Goal: Entertainment & Leisure: Browse casually

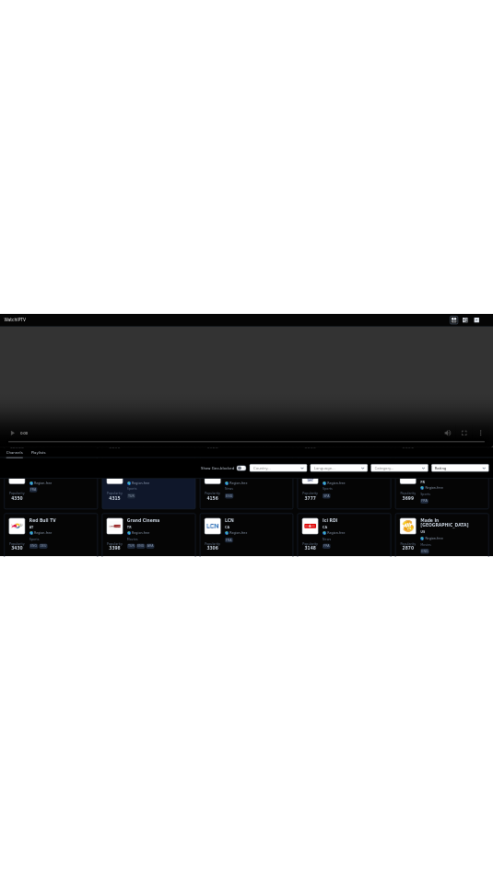
scroll to position [460, 0]
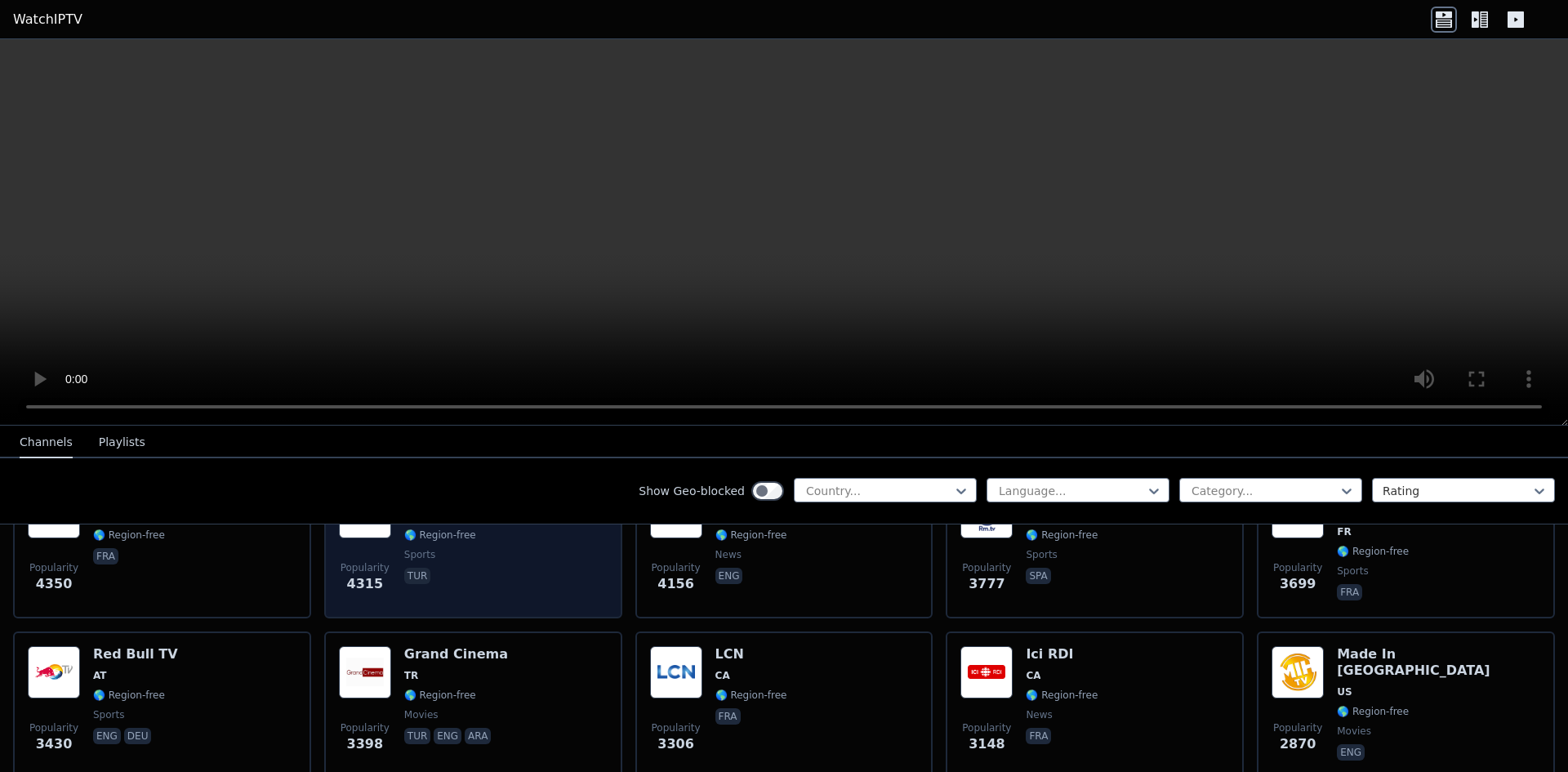
click at [488, 552] on div "Popularity 4315 Sports TV TR 🌎 Region-free sports tur" at bounding box center [473, 545] width 269 height 118
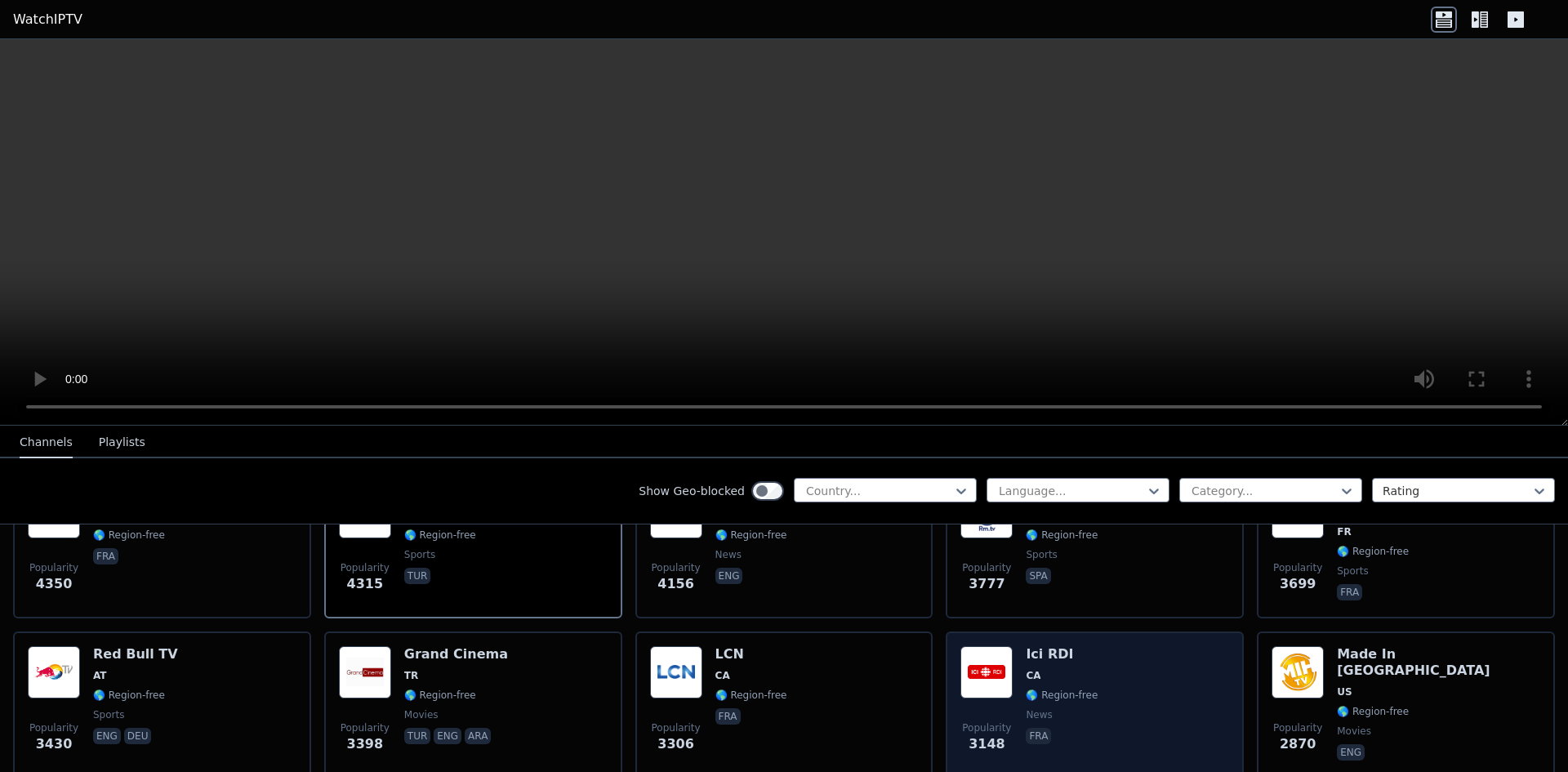
click at [1094, 654] on div "Popularity [STREET_ADDRESS] 🌎 Region-free news fra" at bounding box center [1094, 705] width 269 height 118
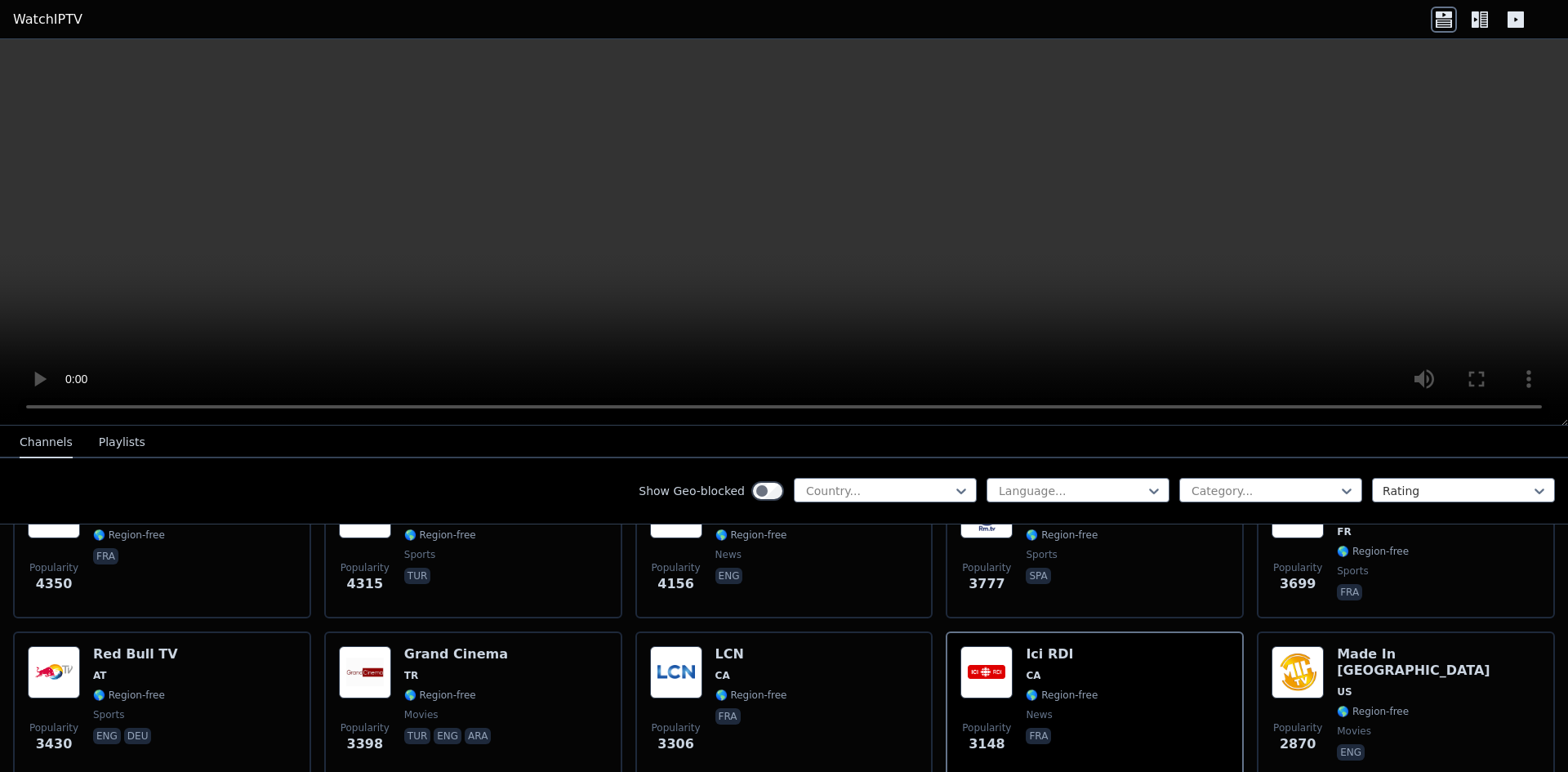
click at [1472, 12] on icon at bounding box center [1475, 20] width 7 height 16
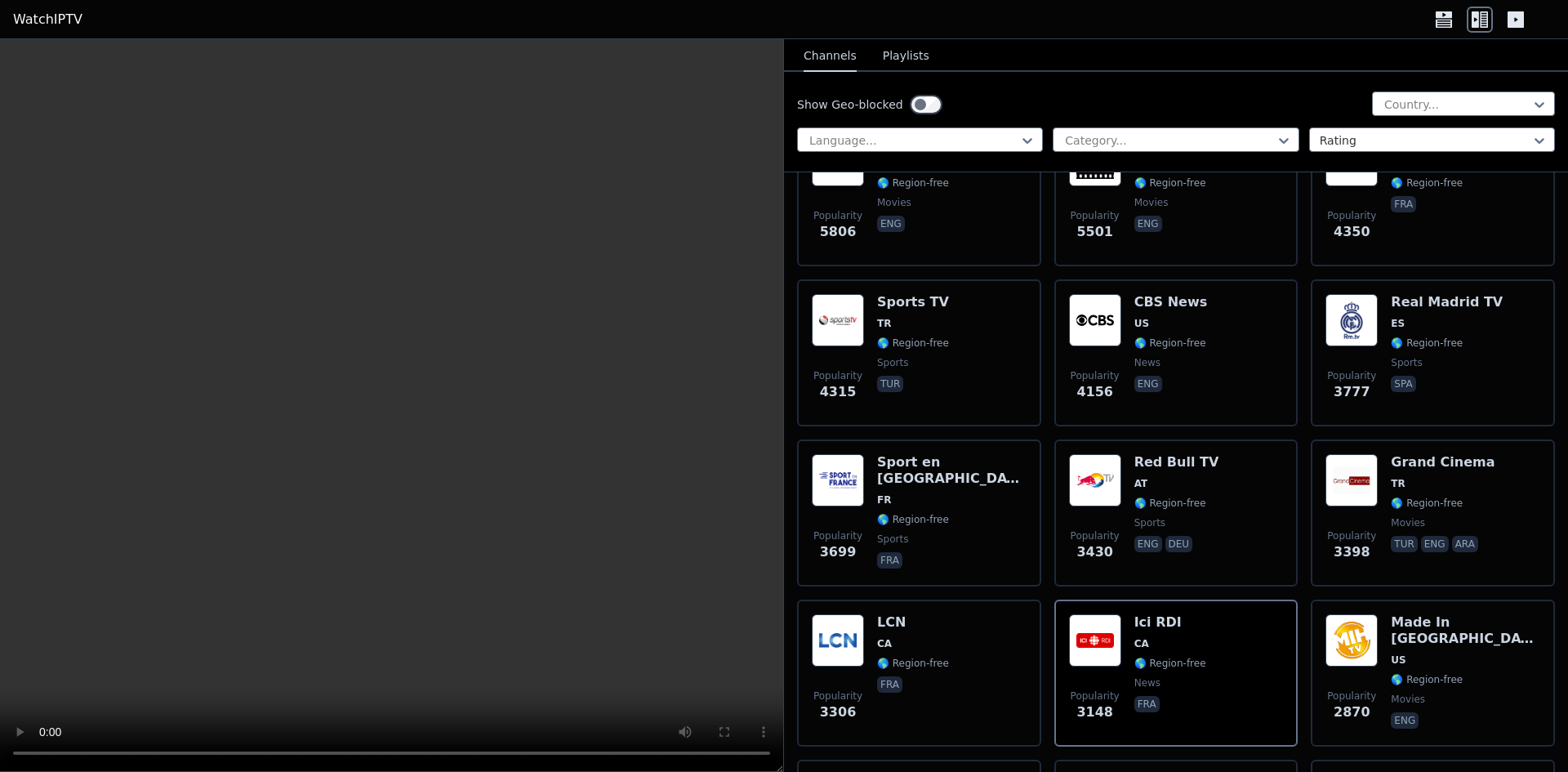
click at [1472, 12] on icon at bounding box center [1475, 20] width 7 height 16
click at [1441, 19] on icon at bounding box center [1443, 19] width 26 height 26
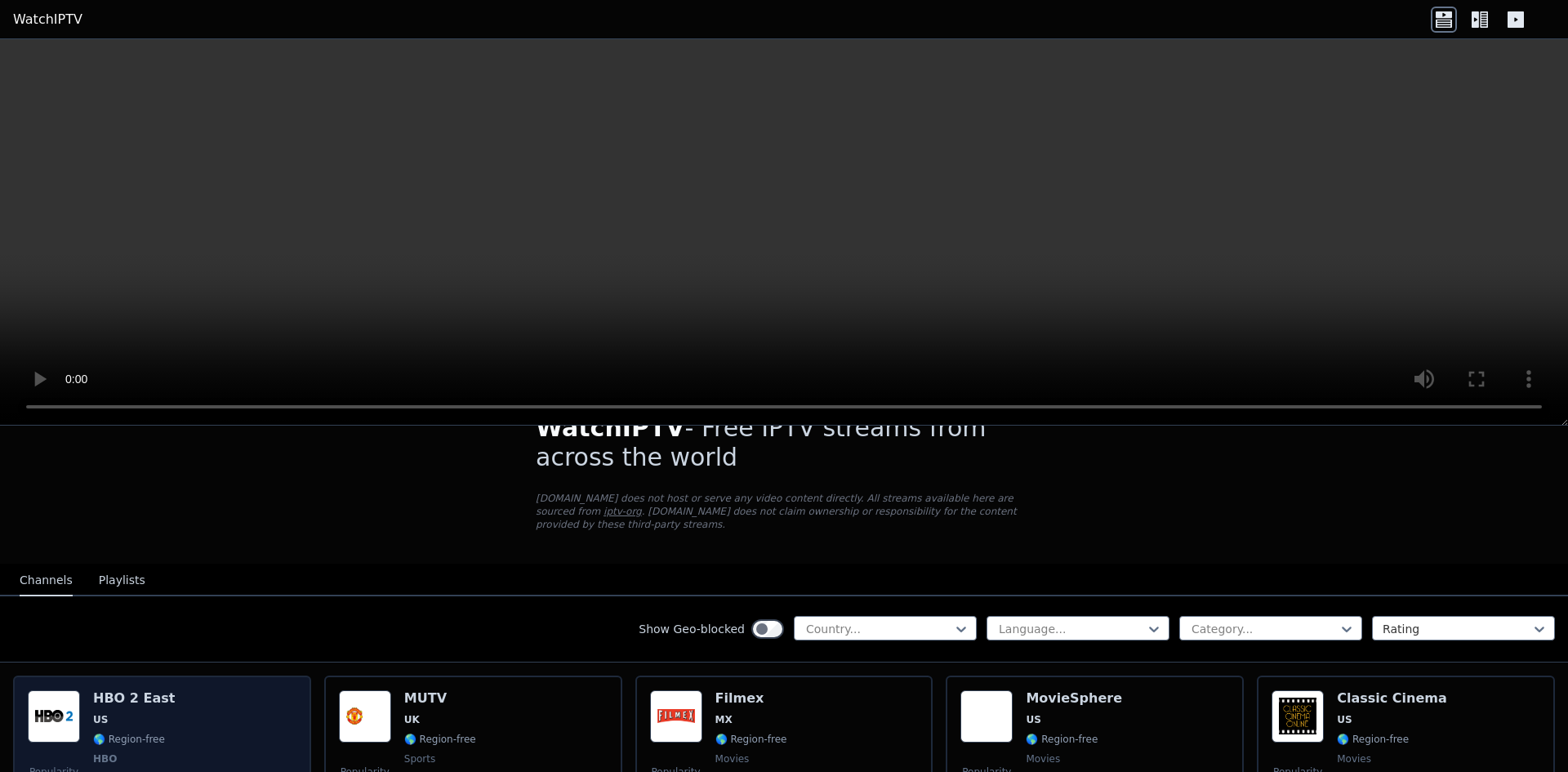
scroll to position [82, 0]
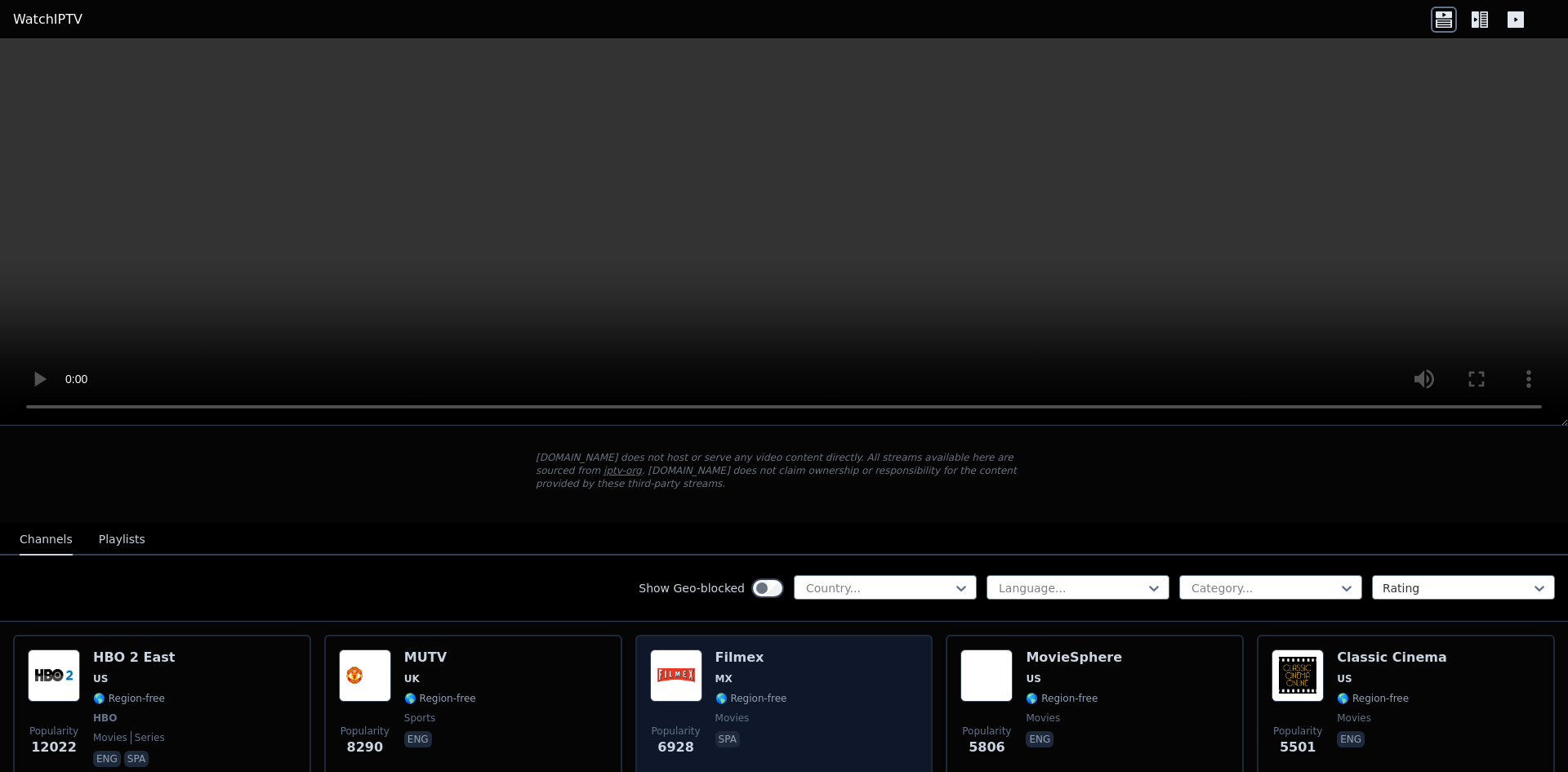
click at [739, 656] on div "Filmex MX 🌎 Region-free movies spa" at bounding box center [751, 710] width 72 height 121
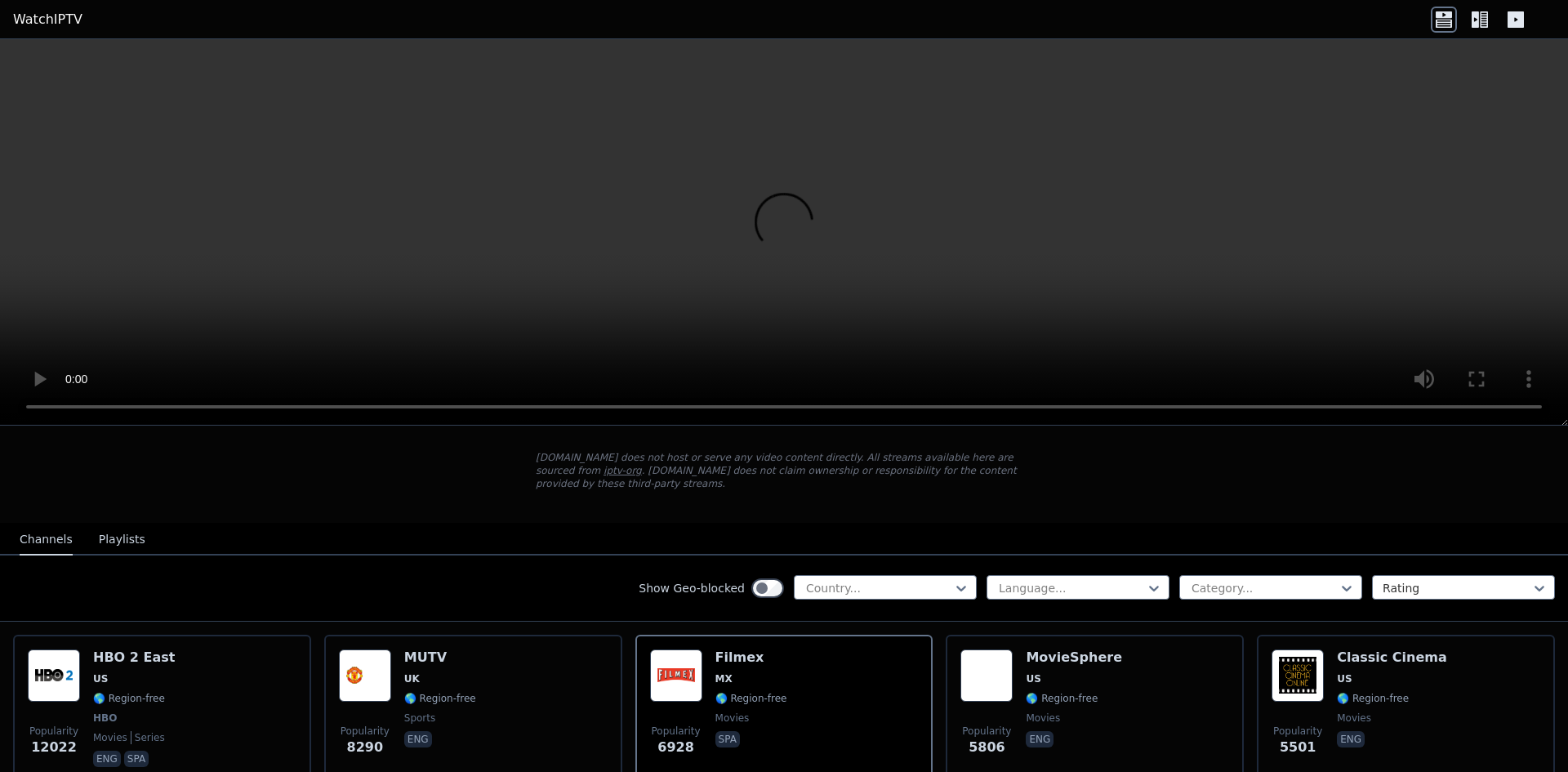
scroll to position [0, 0]
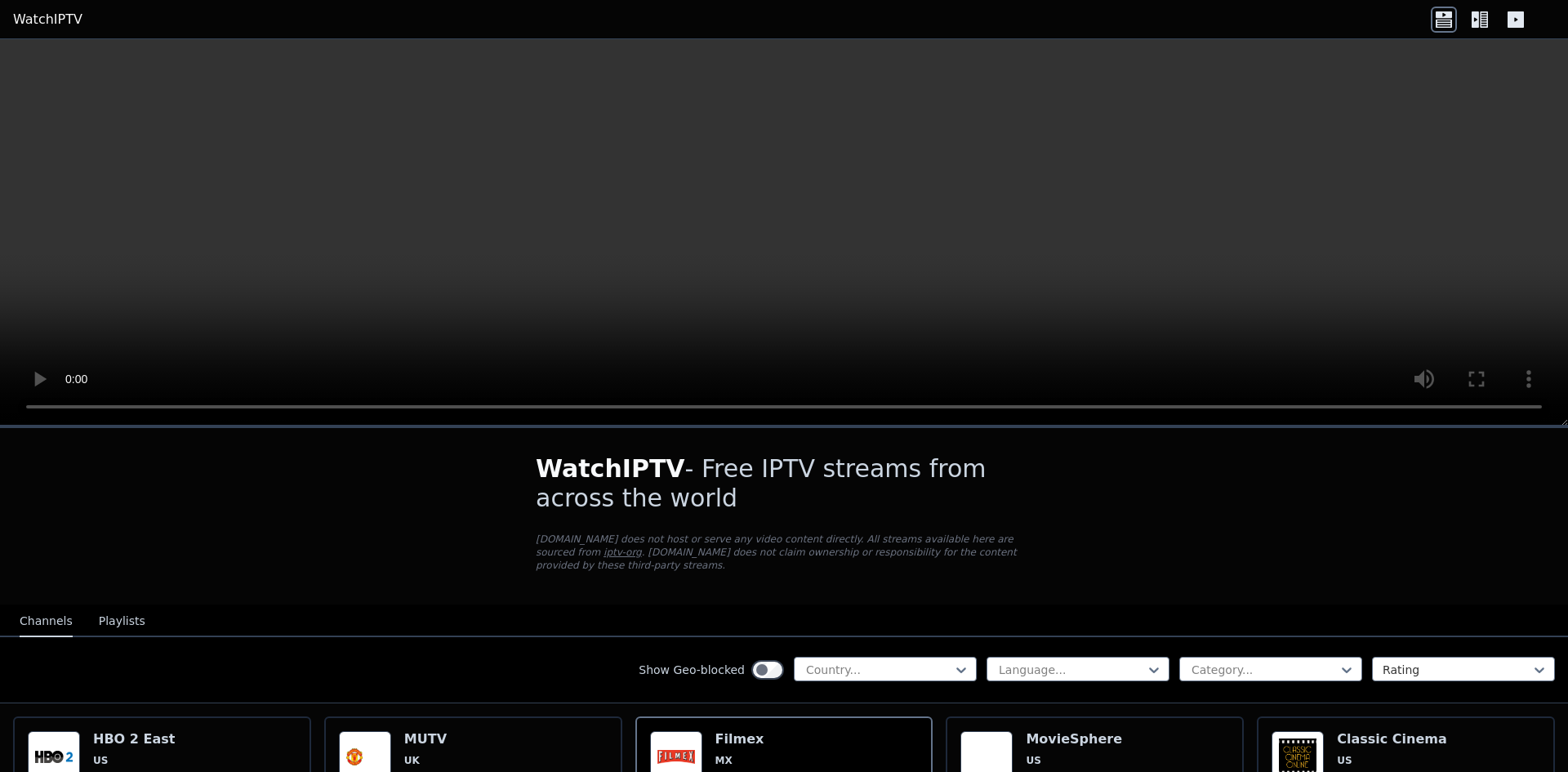
click at [110, 606] on button "Playlists" at bounding box center [122, 621] width 46 height 31
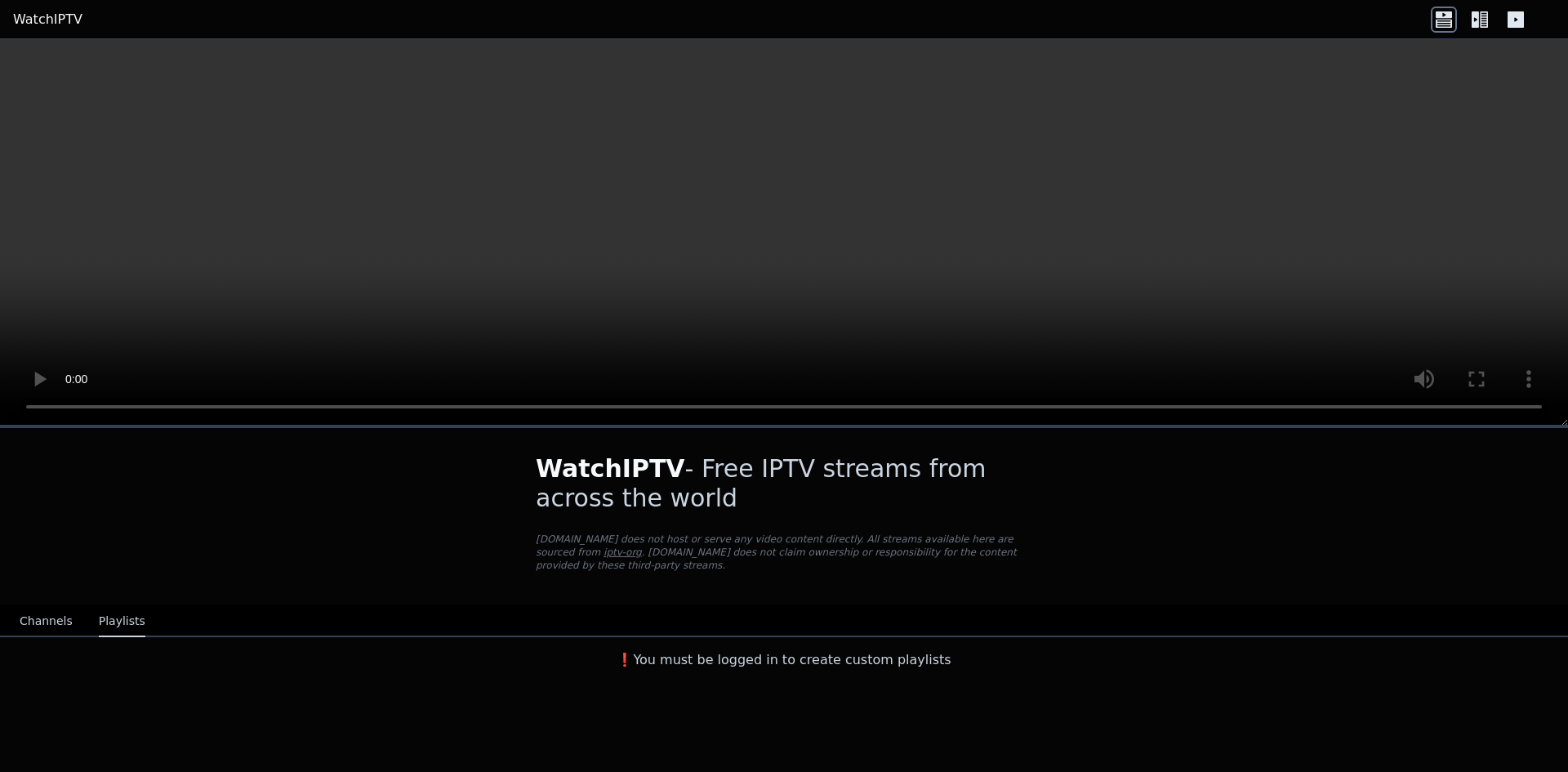
click at [114, 611] on button "Playlists" at bounding box center [122, 621] width 46 height 31
click at [53, 611] on button "Channels" at bounding box center [46, 621] width 53 height 31
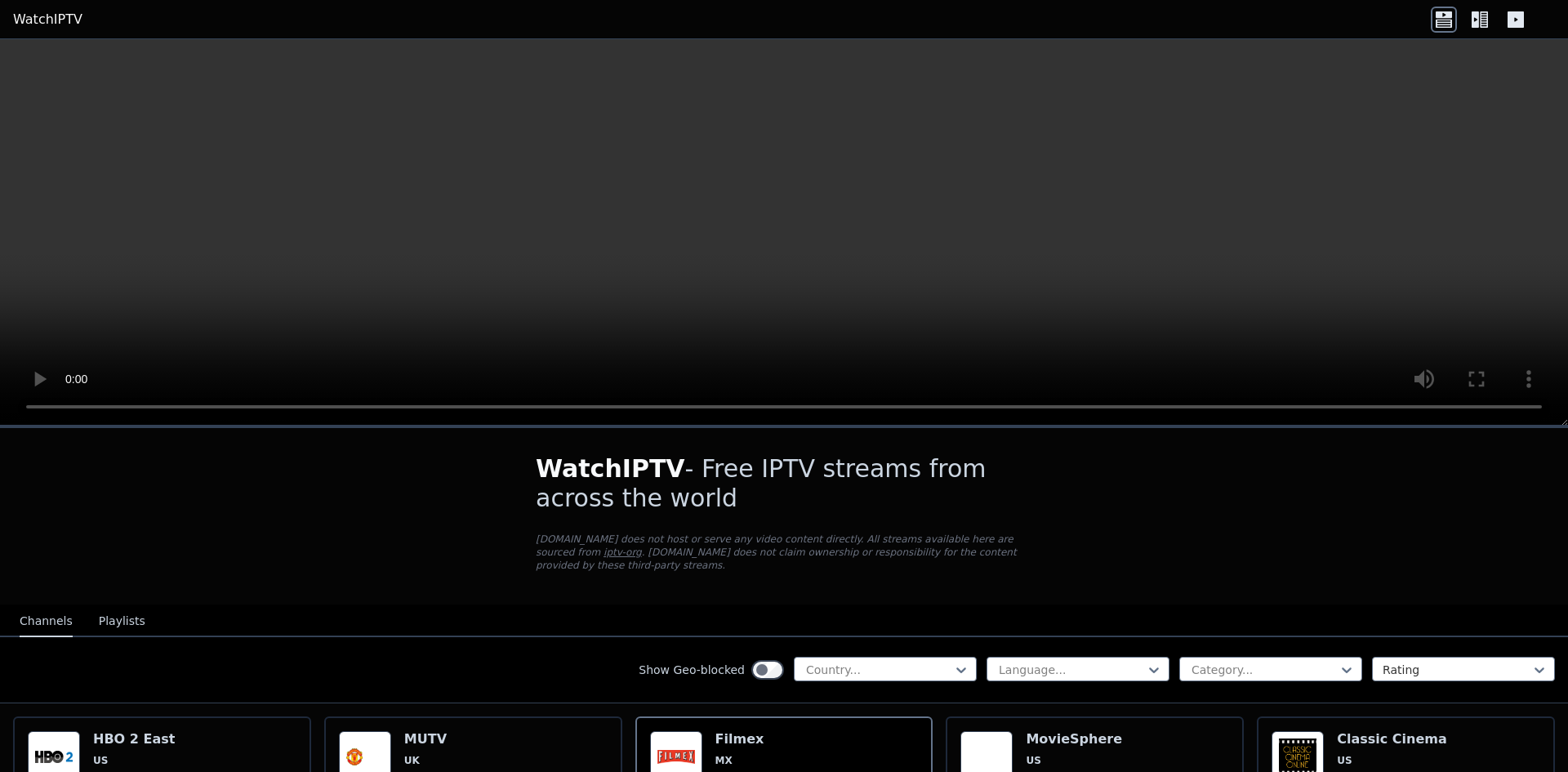
click at [1521, 18] on icon at bounding box center [1516, 20] width 16 height 16
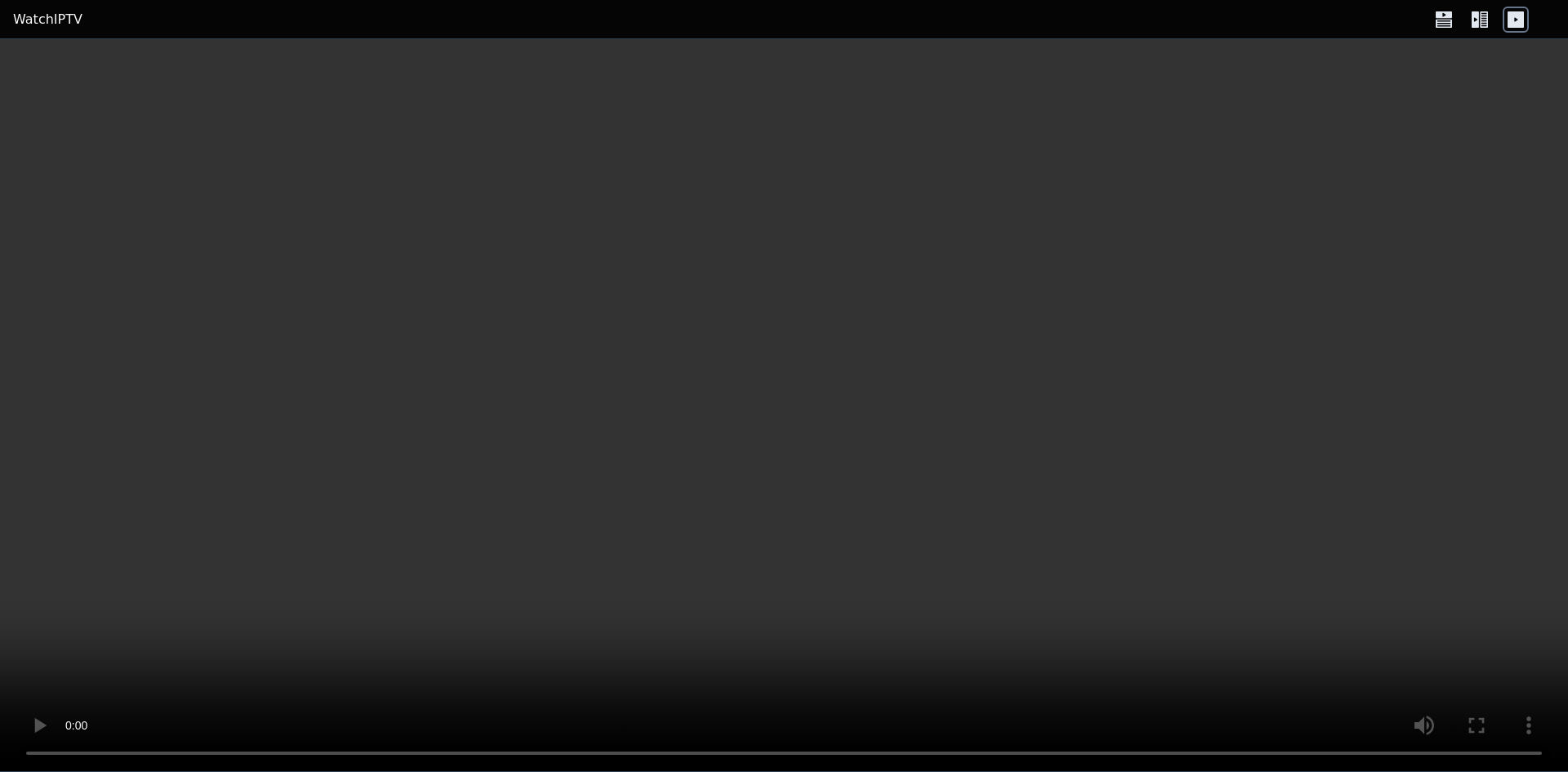
click at [1499, 14] on div at bounding box center [1479, 19] width 98 height 26
click at [1470, 15] on icon at bounding box center [1479, 19] width 26 height 26
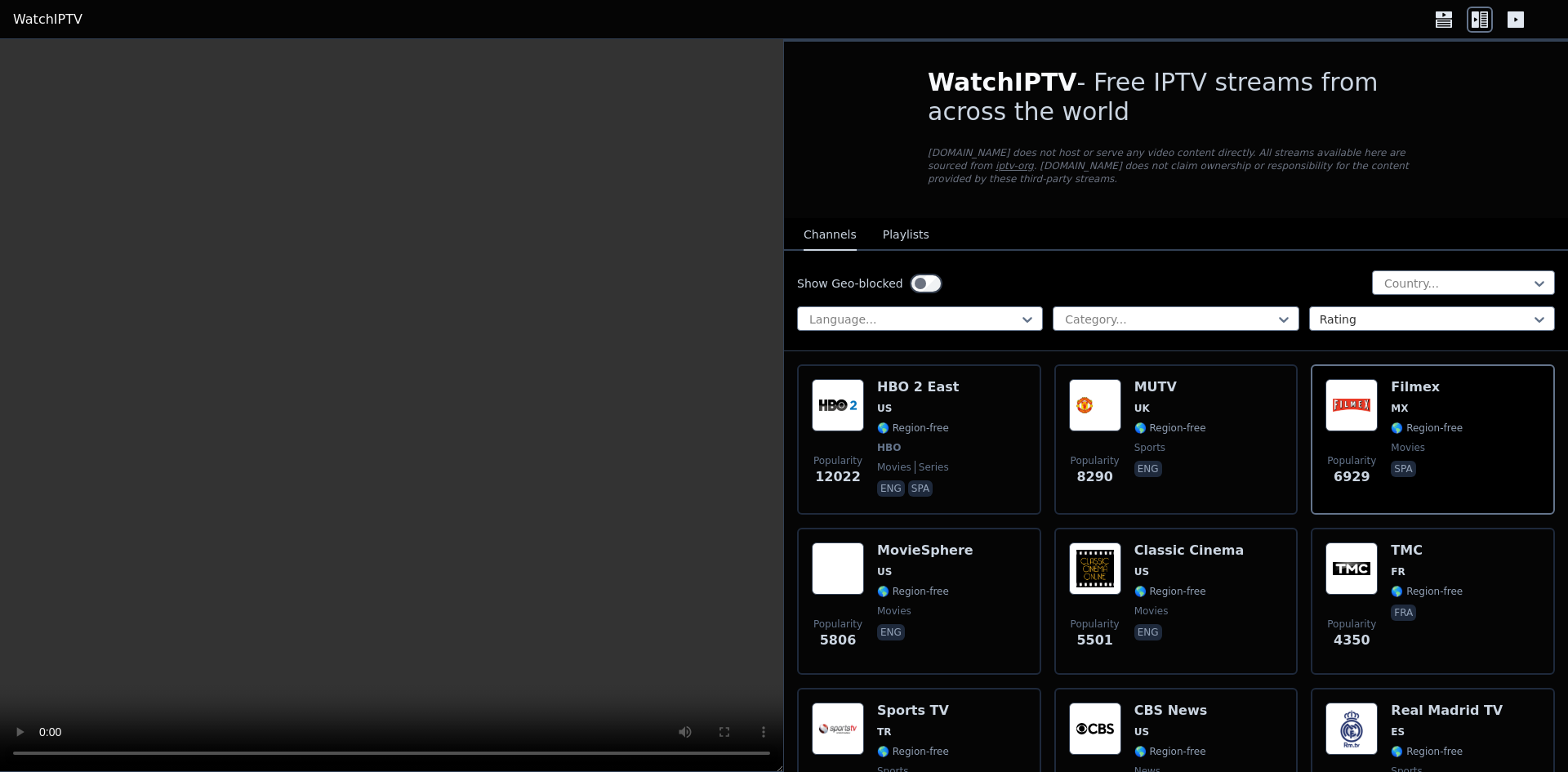
click at [1441, 12] on icon at bounding box center [1444, 14] width 16 height 6
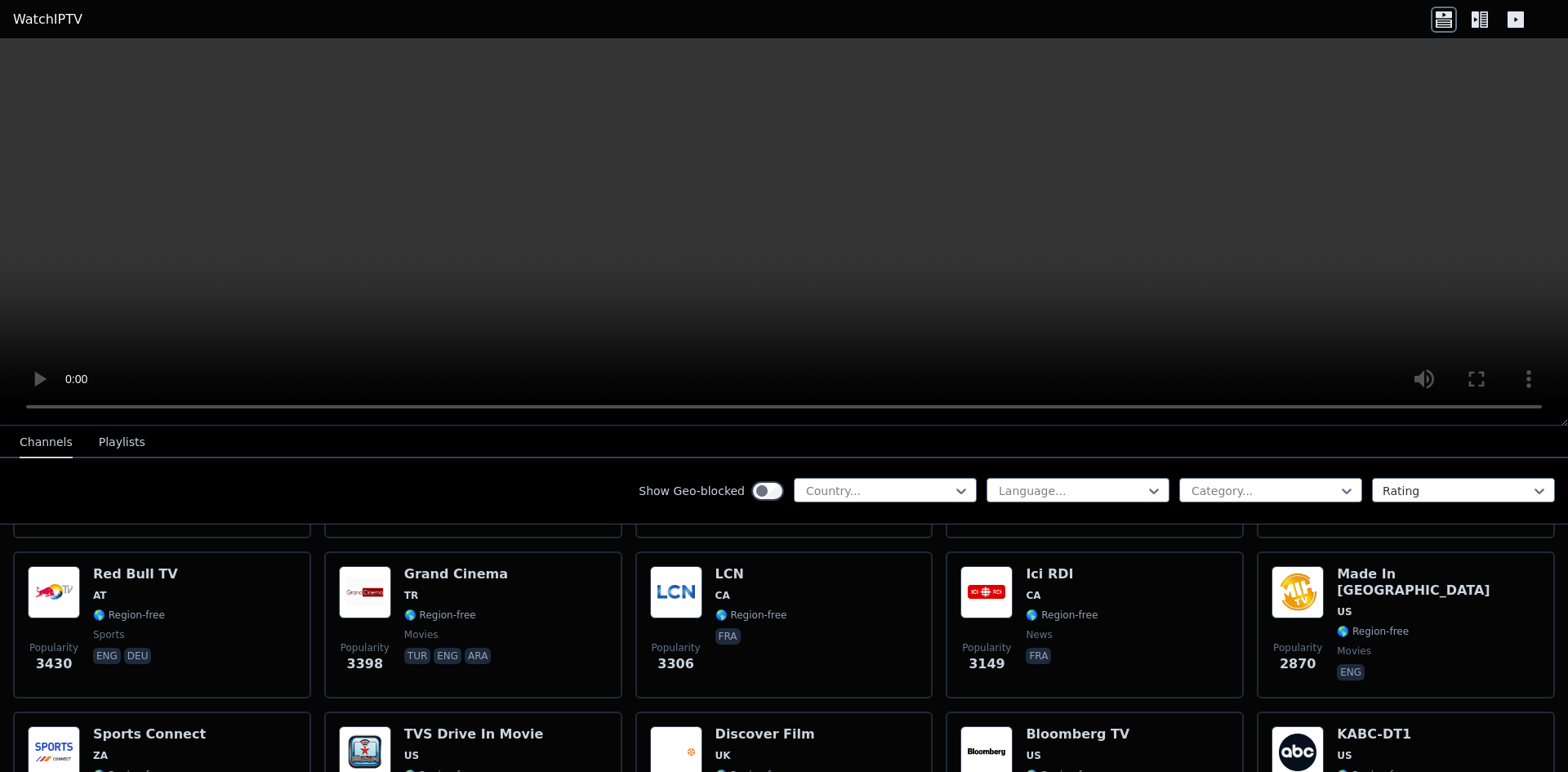
scroll to position [491, 0]
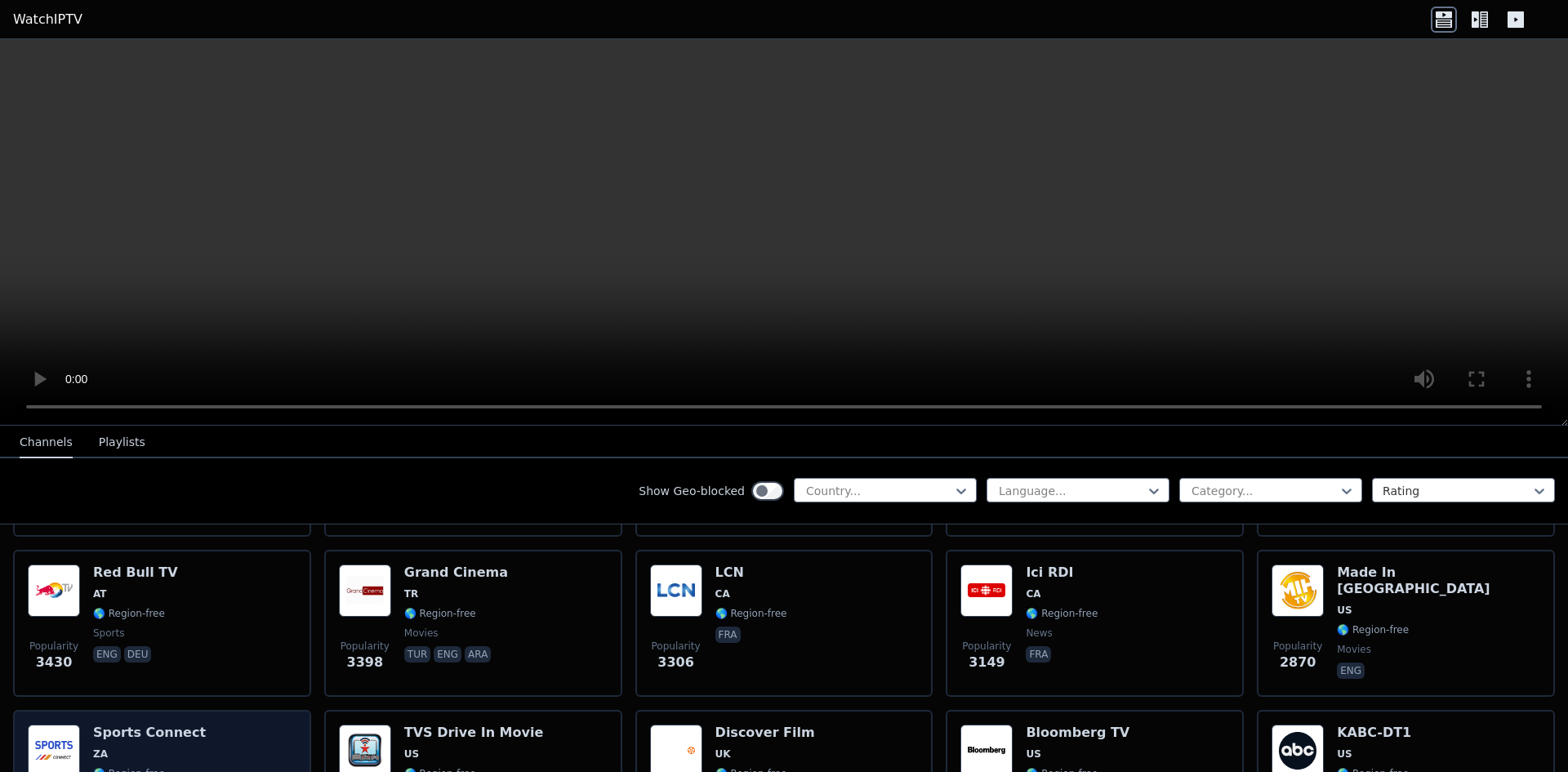
click at [161, 725] on h6 "Sports Connect" at bounding box center [149, 733] width 113 height 16
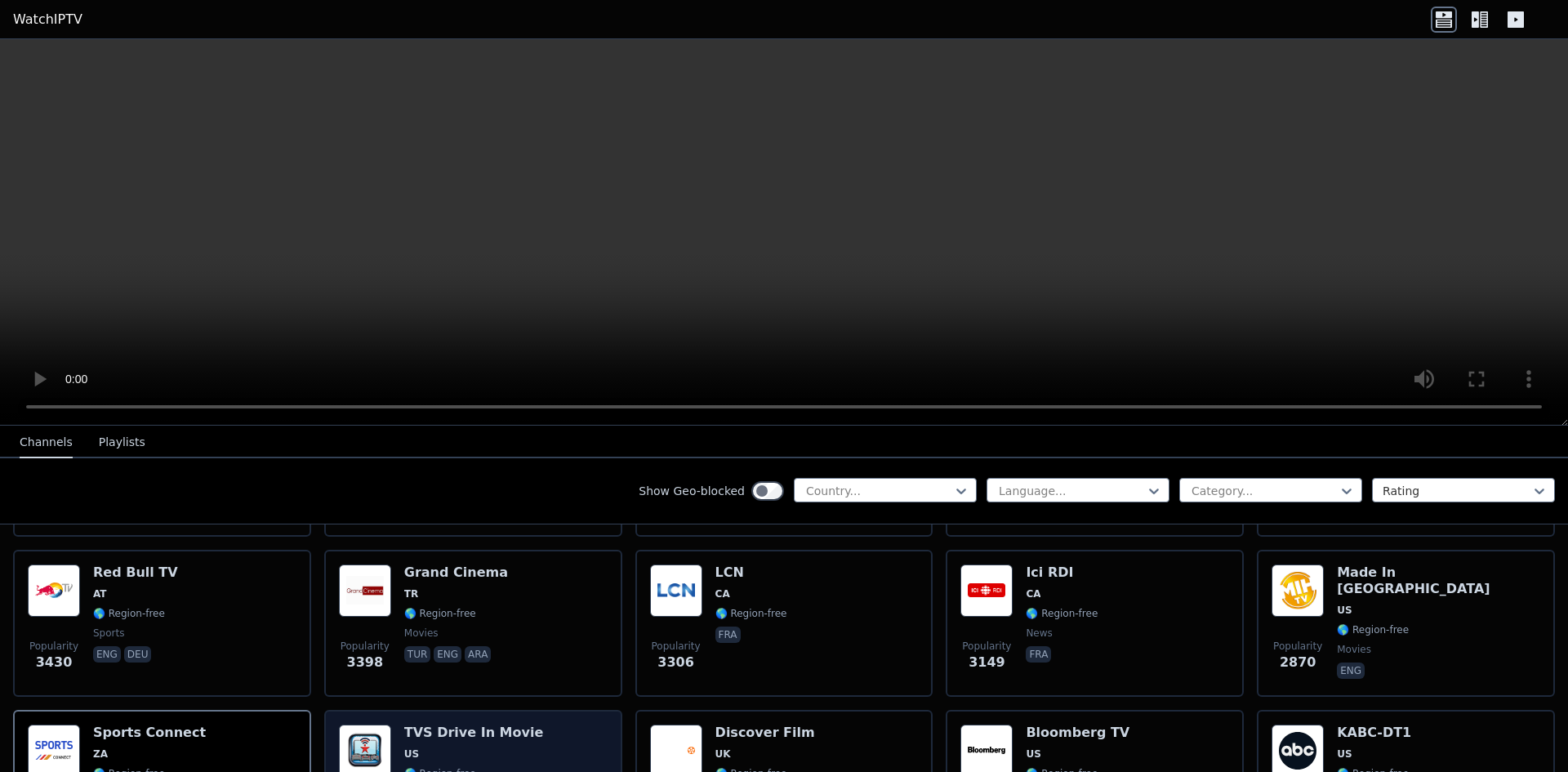
click at [443, 727] on h6 "TVS Drive In Movie" at bounding box center [474, 733] width 139 height 16
click at [1114, 488] on div at bounding box center [1071, 491] width 149 height 16
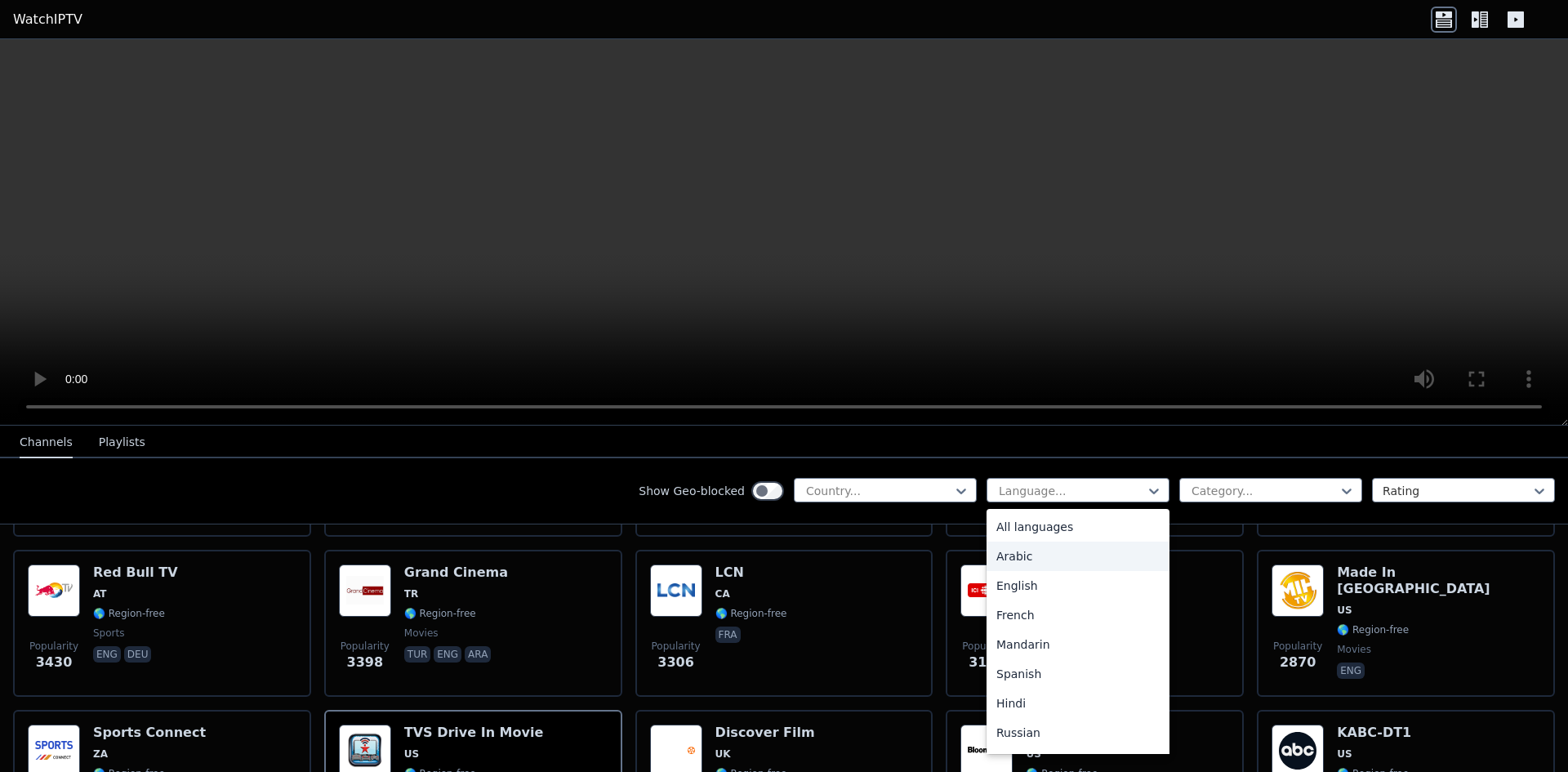
click at [1048, 555] on div "Arabic" at bounding box center [1078, 556] width 183 height 29
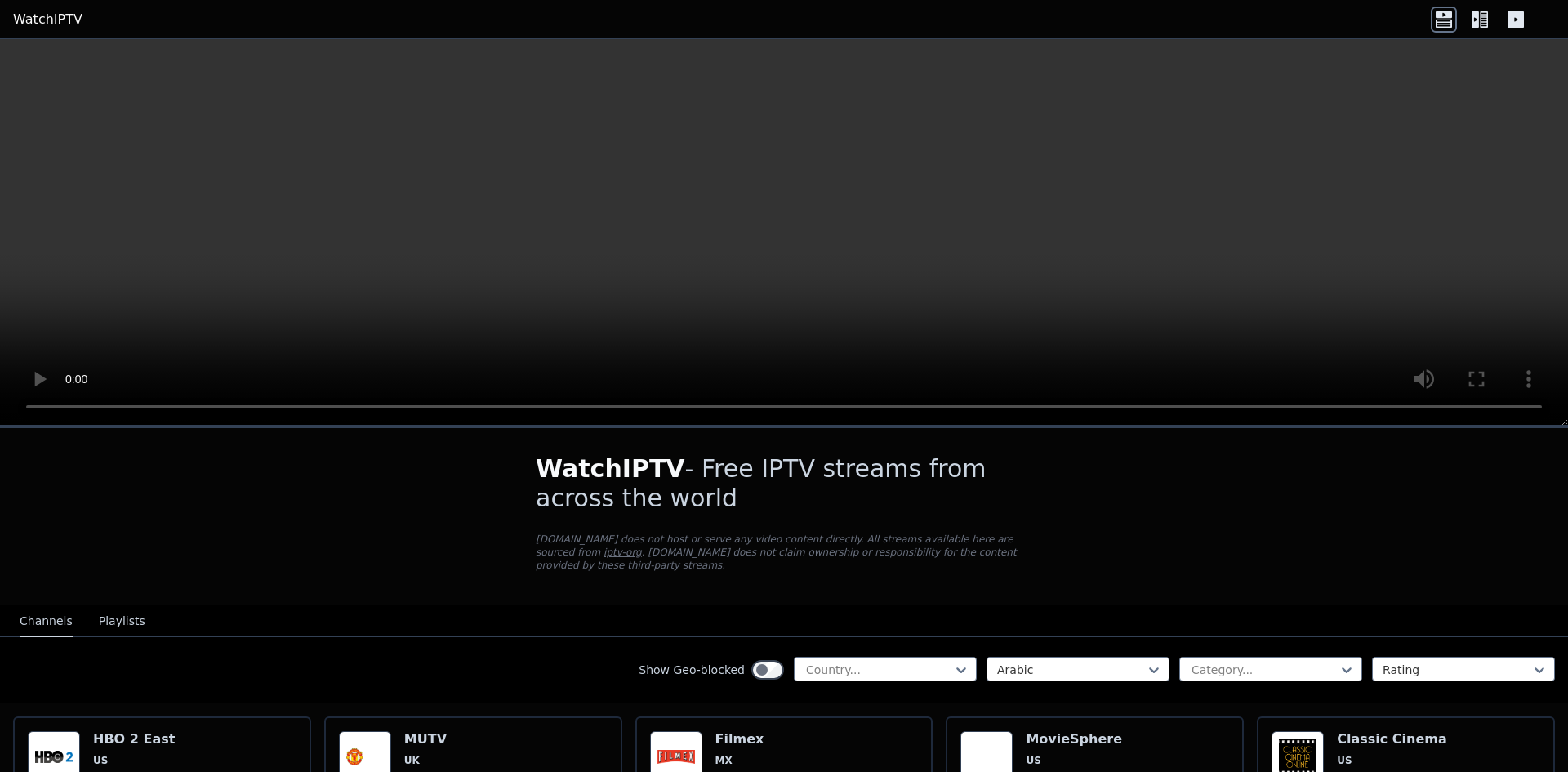
click at [896, 493] on h1 "WatchIPTV - Free IPTV streams from across the world" at bounding box center [784, 484] width 497 height 59
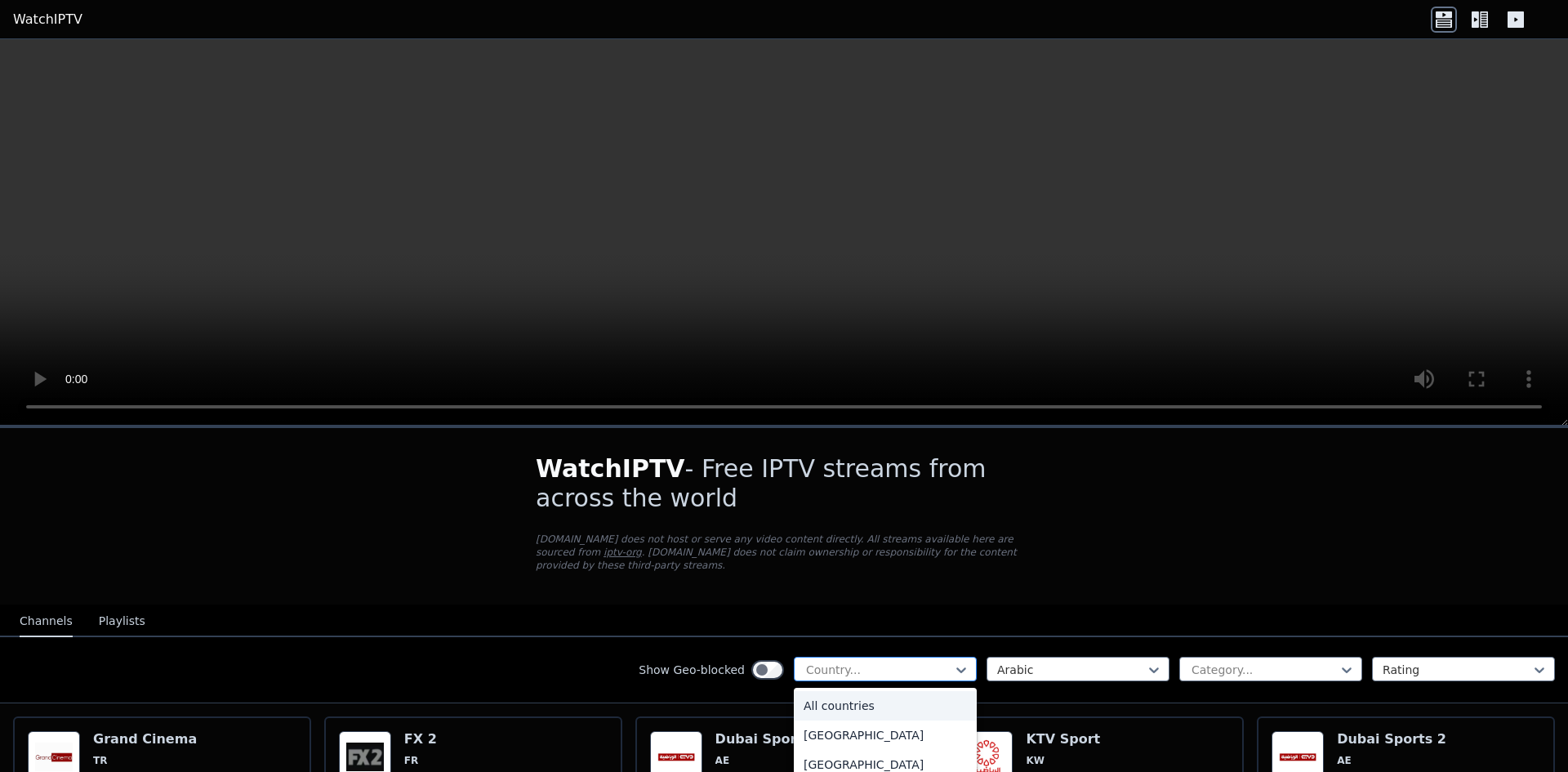
click at [872, 662] on div at bounding box center [879, 670] width 149 height 16
click at [832, 697] on div "All countries" at bounding box center [885, 705] width 183 height 29
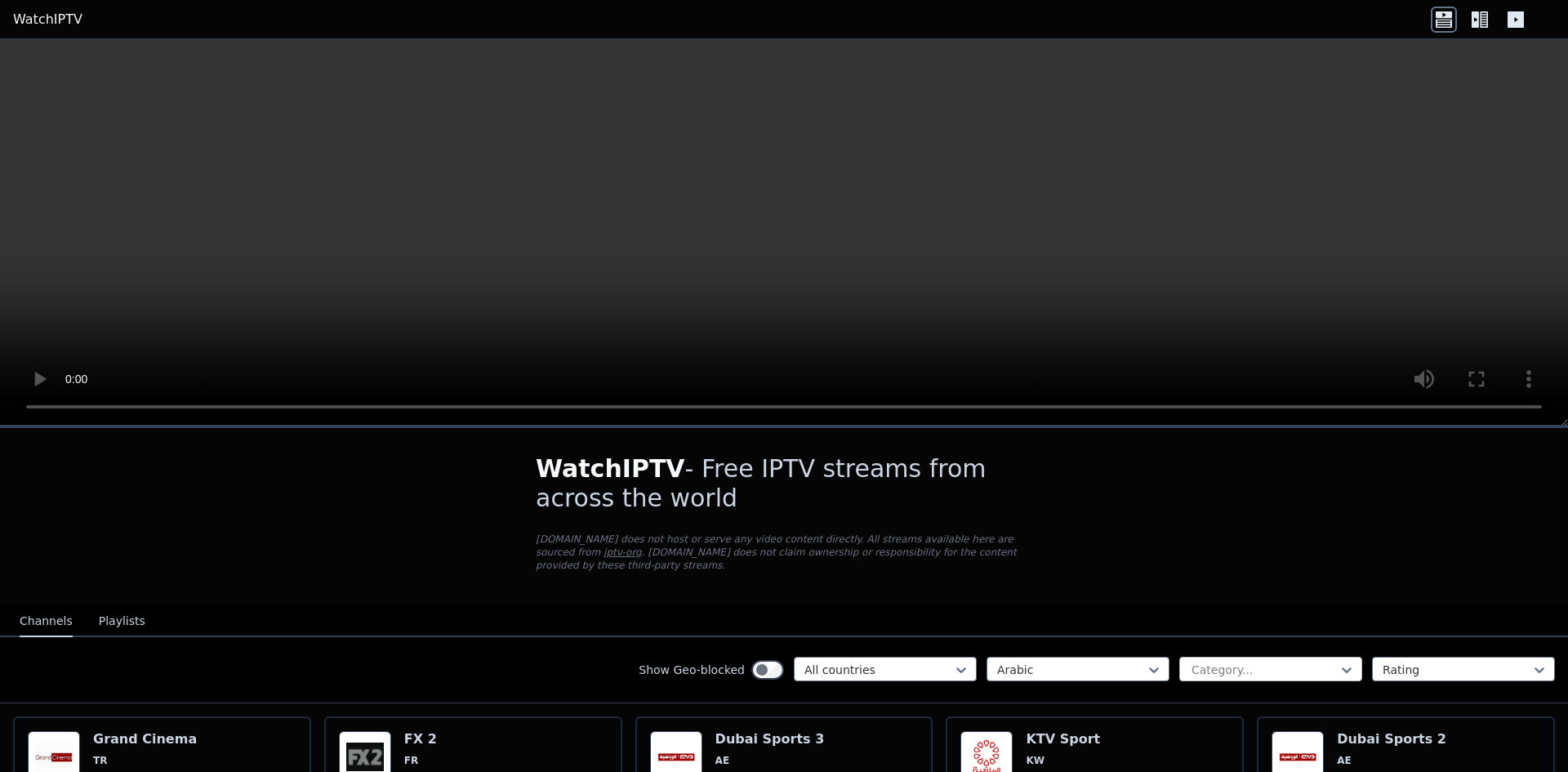
click at [1235, 666] on div "Category..." at bounding box center [1271, 669] width 183 height 25
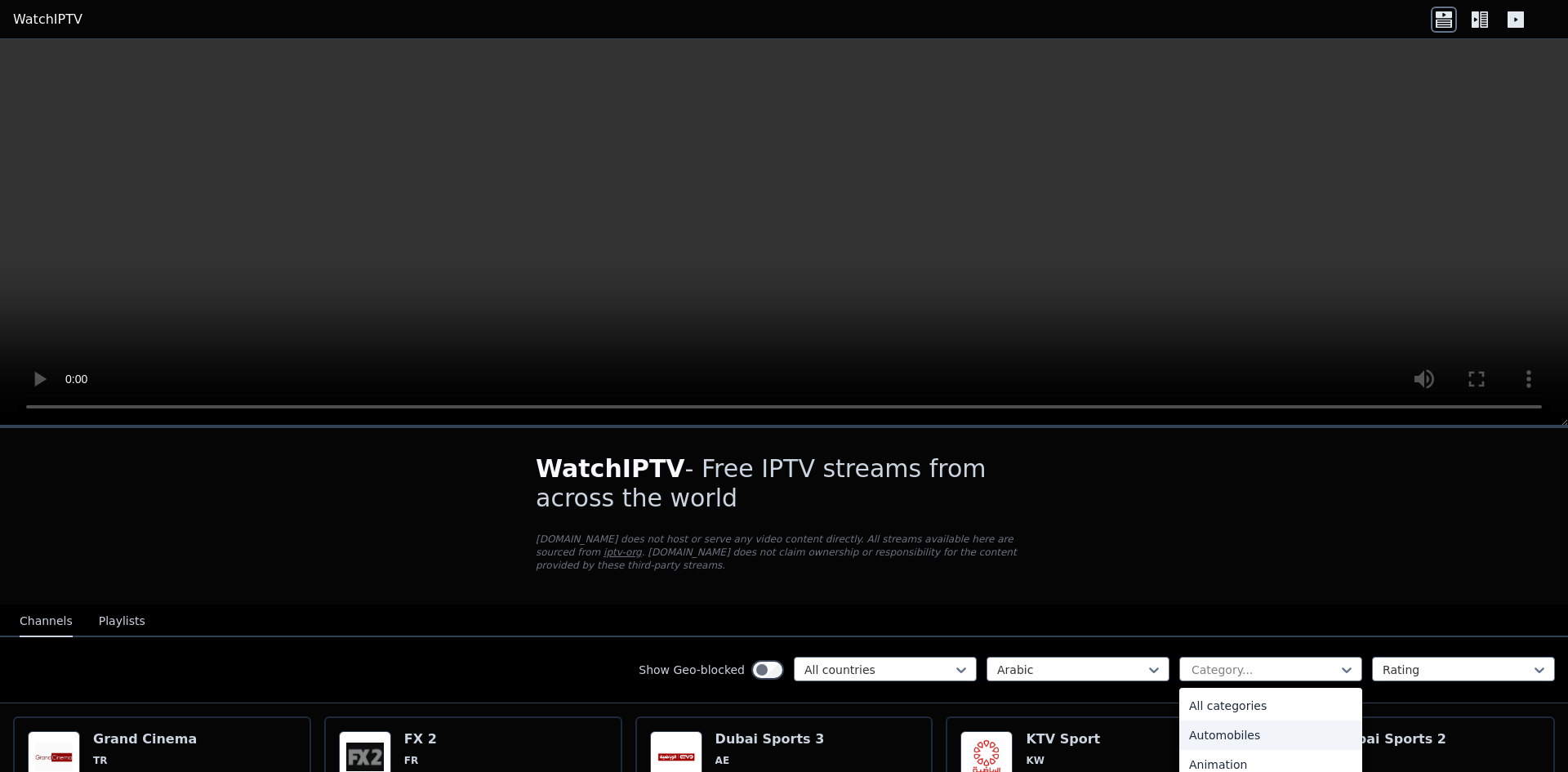
click at [1232, 721] on div "Automobiles" at bounding box center [1271, 735] width 183 height 29
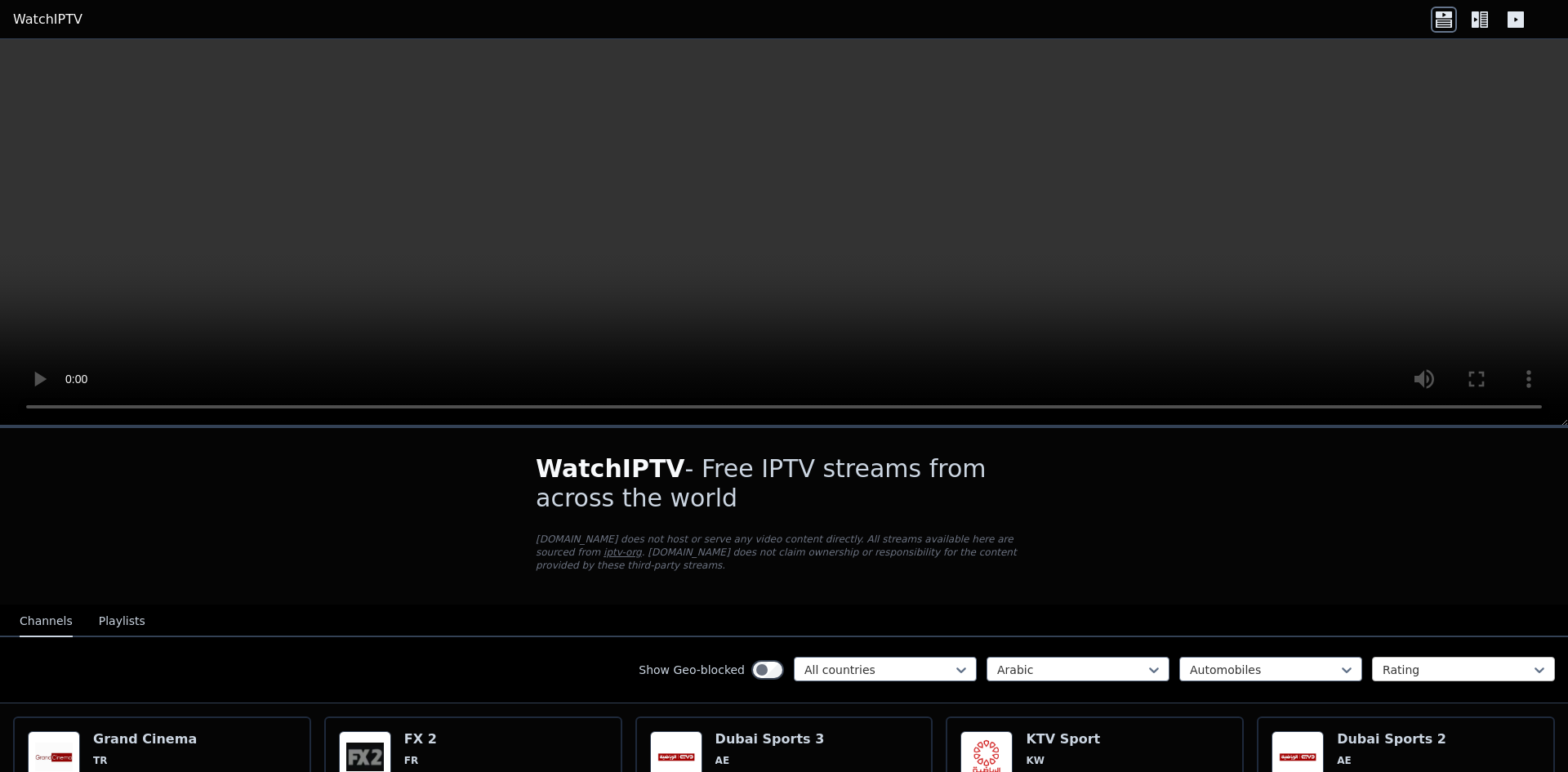
click at [1404, 662] on div at bounding box center [1457, 670] width 149 height 16
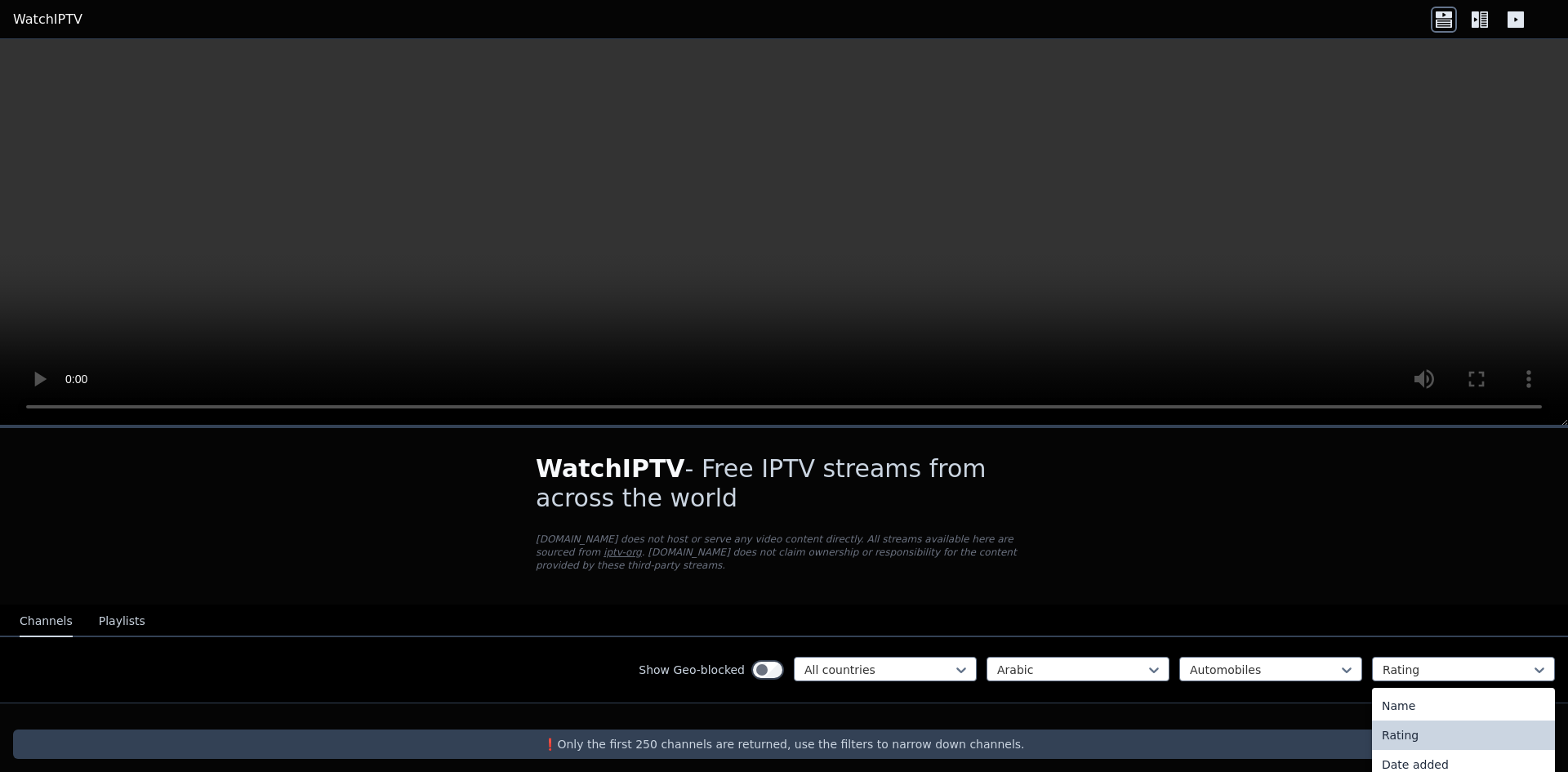
click at [1389, 721] on div "Rating" at bounding box center [1463, 735] width 183 height 29
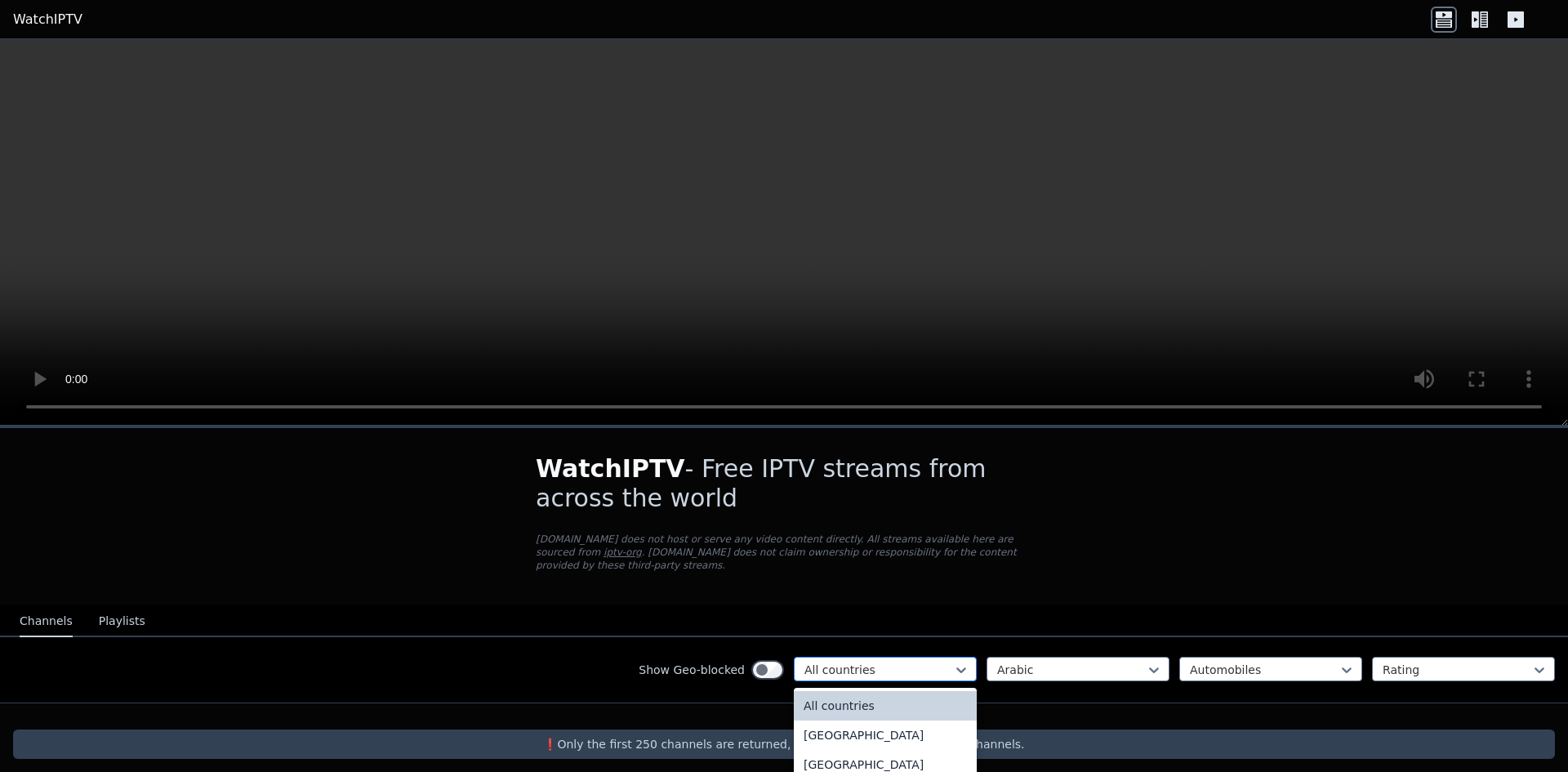
click at [859, 662] on div at bounding box center [879, 670] width 149 height 16
click at [838, 695] on div "All countries" at bounding box center [885, 705] width 183 height 29
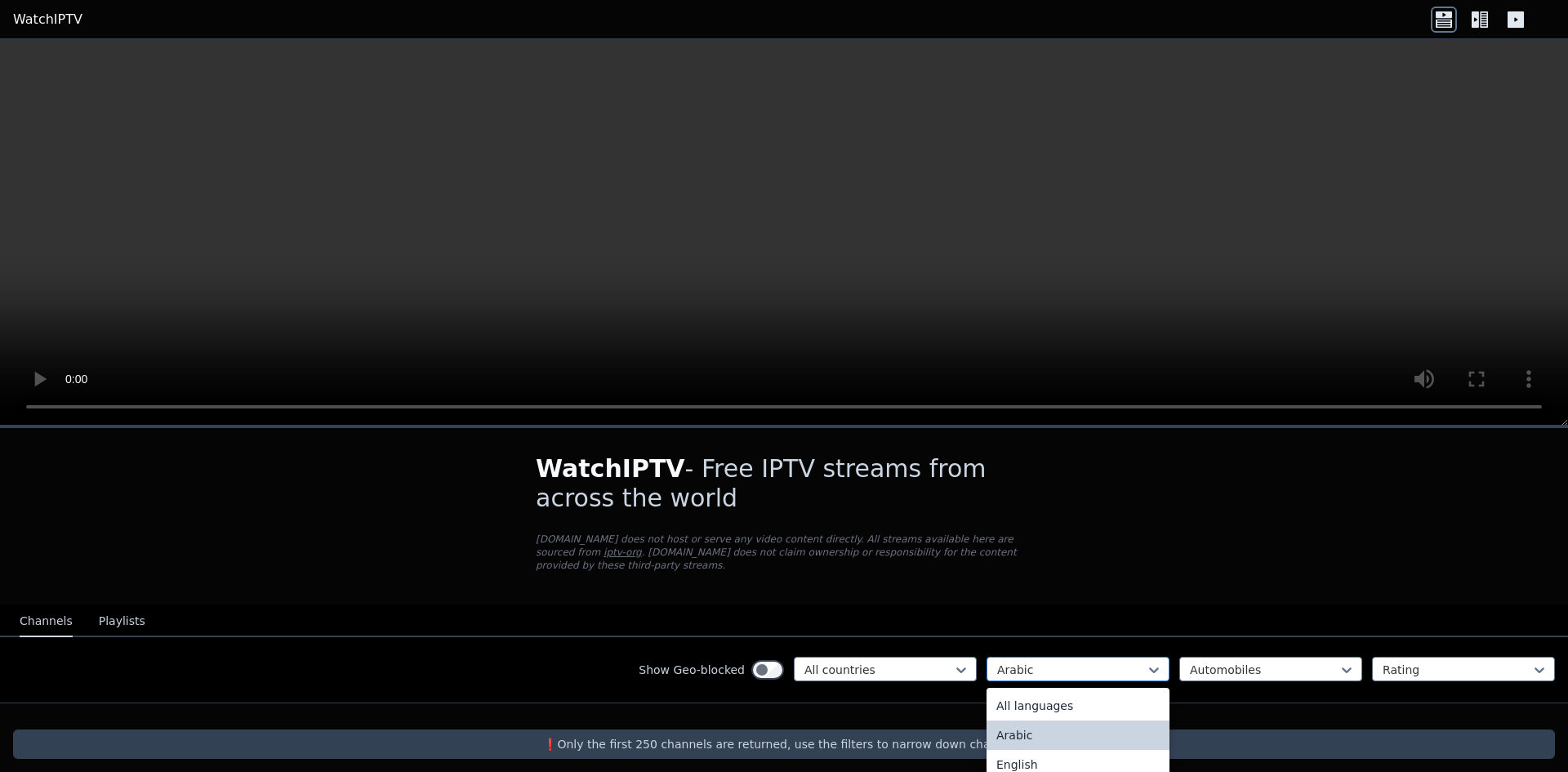
click at [1042, 662] on div at bounding box center [1071, 670] width 149 height 16
click at [1016, 691] on div "All languages" at bounding box center [1078, 705] width 183 height 29
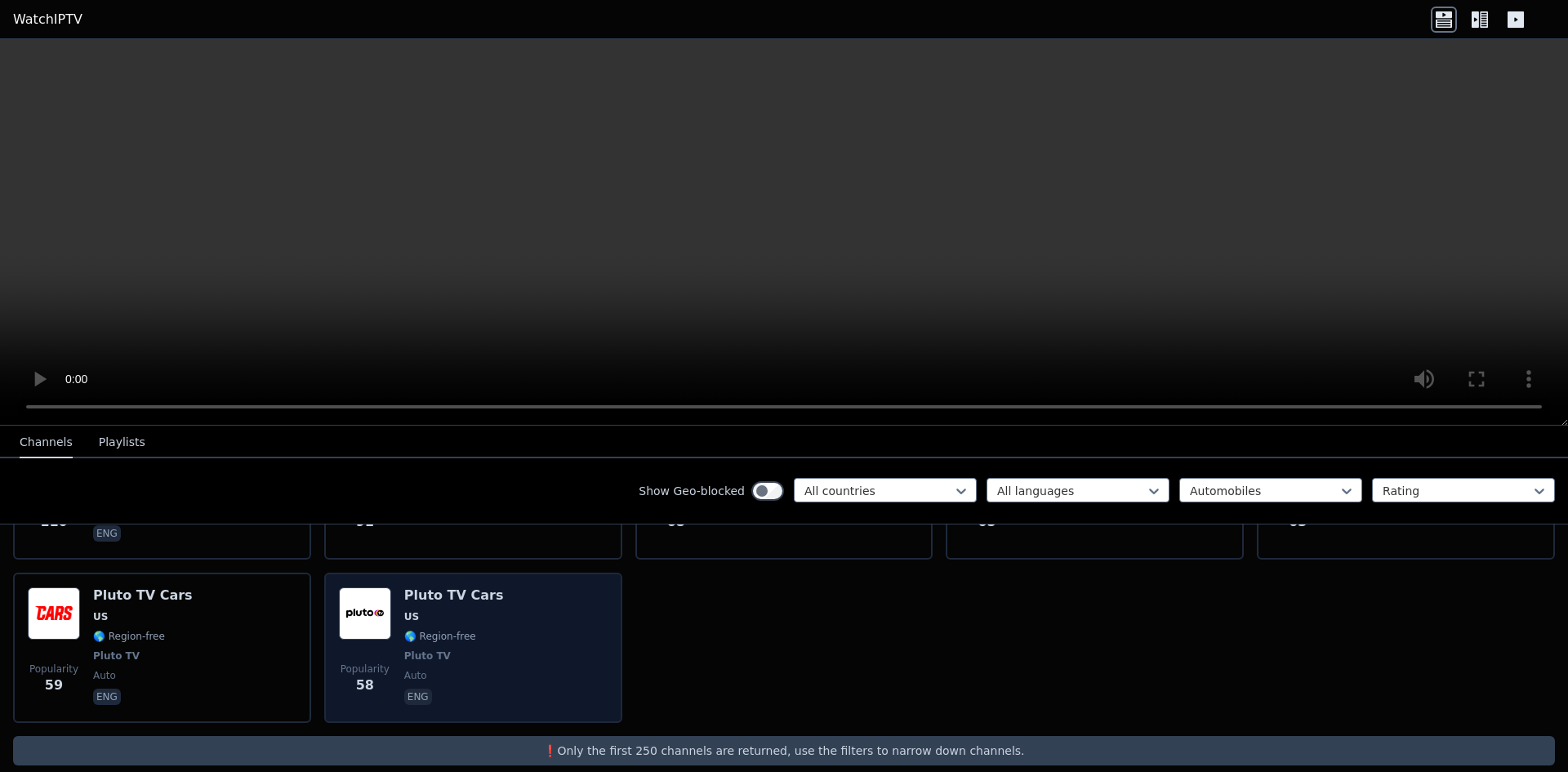
scroll to position [636, 0]
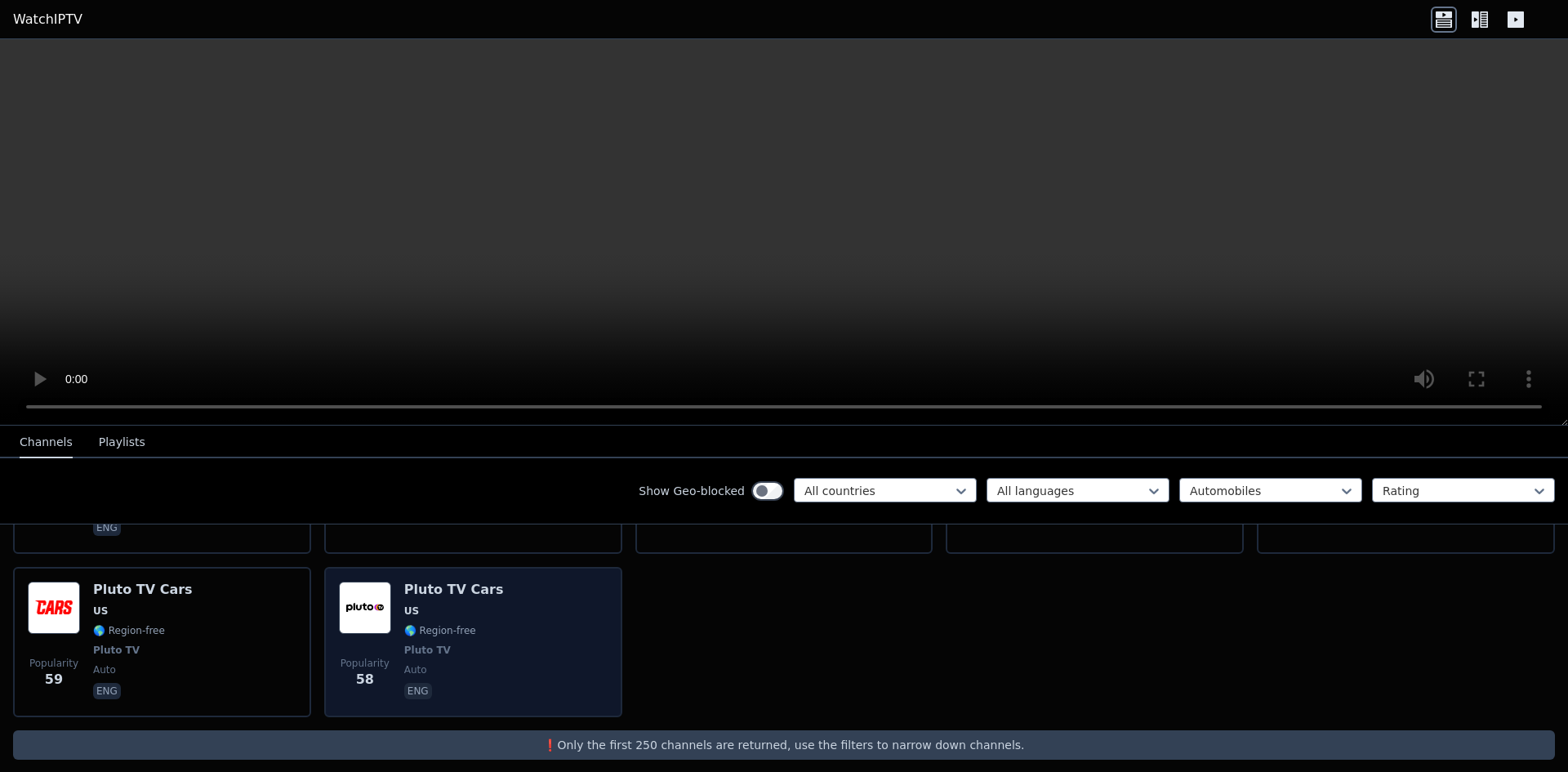
click at [477, 604] on span "US" at bounding box center [454, 611] width 99 height 13
click at [426, 582] on h6 "Pluto TV Cars" at bounding box center [454, 590] width 99 height 16
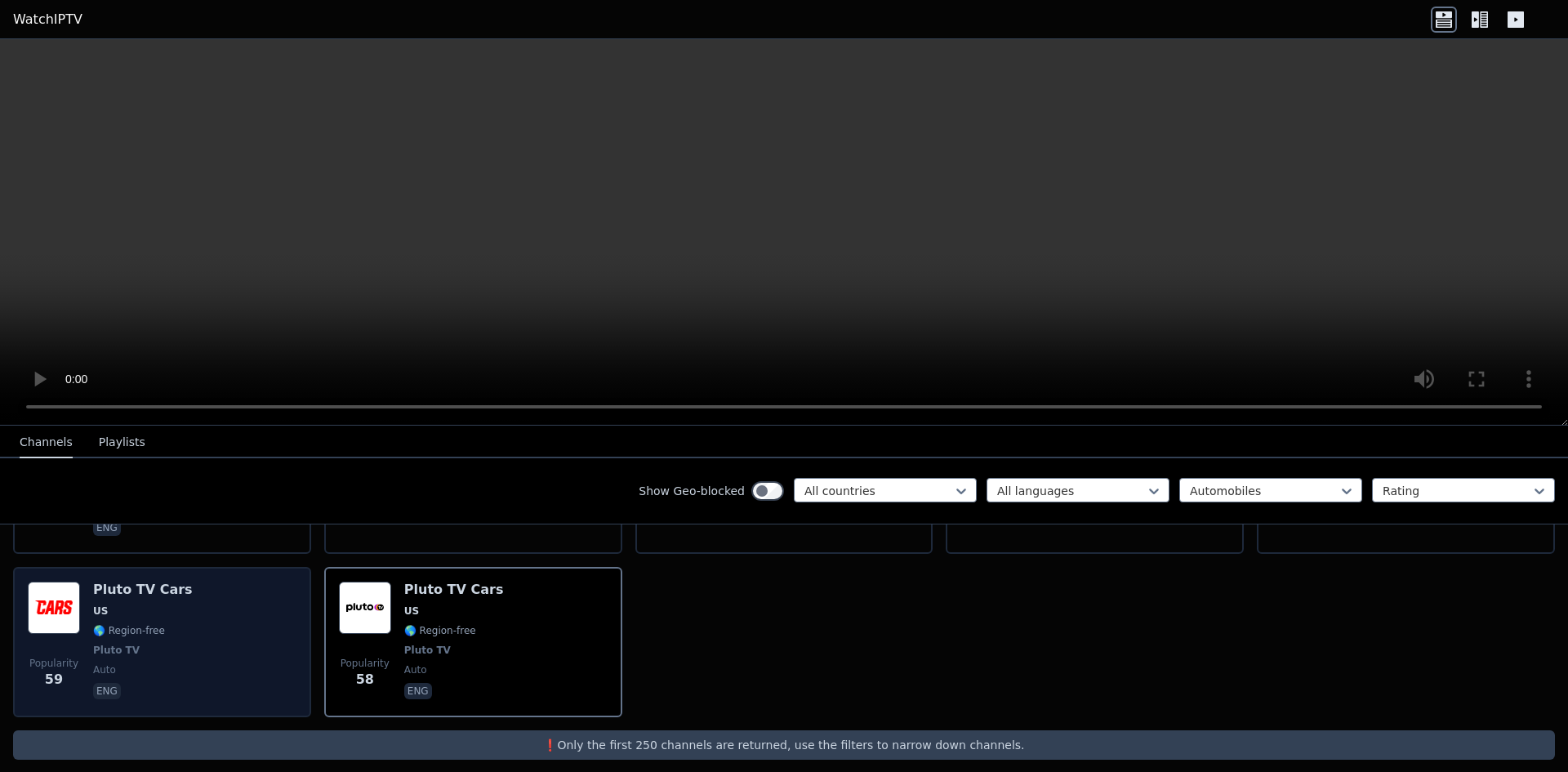
click at [120, 604] on span "US" at bounding box center [143, 611] width 99 height 13
click at [115, 585] on div "Pluto TV Cars US 🌎 Region-free Pluto TV auto eng" at bounding box center [143, 642] width 99 height 121
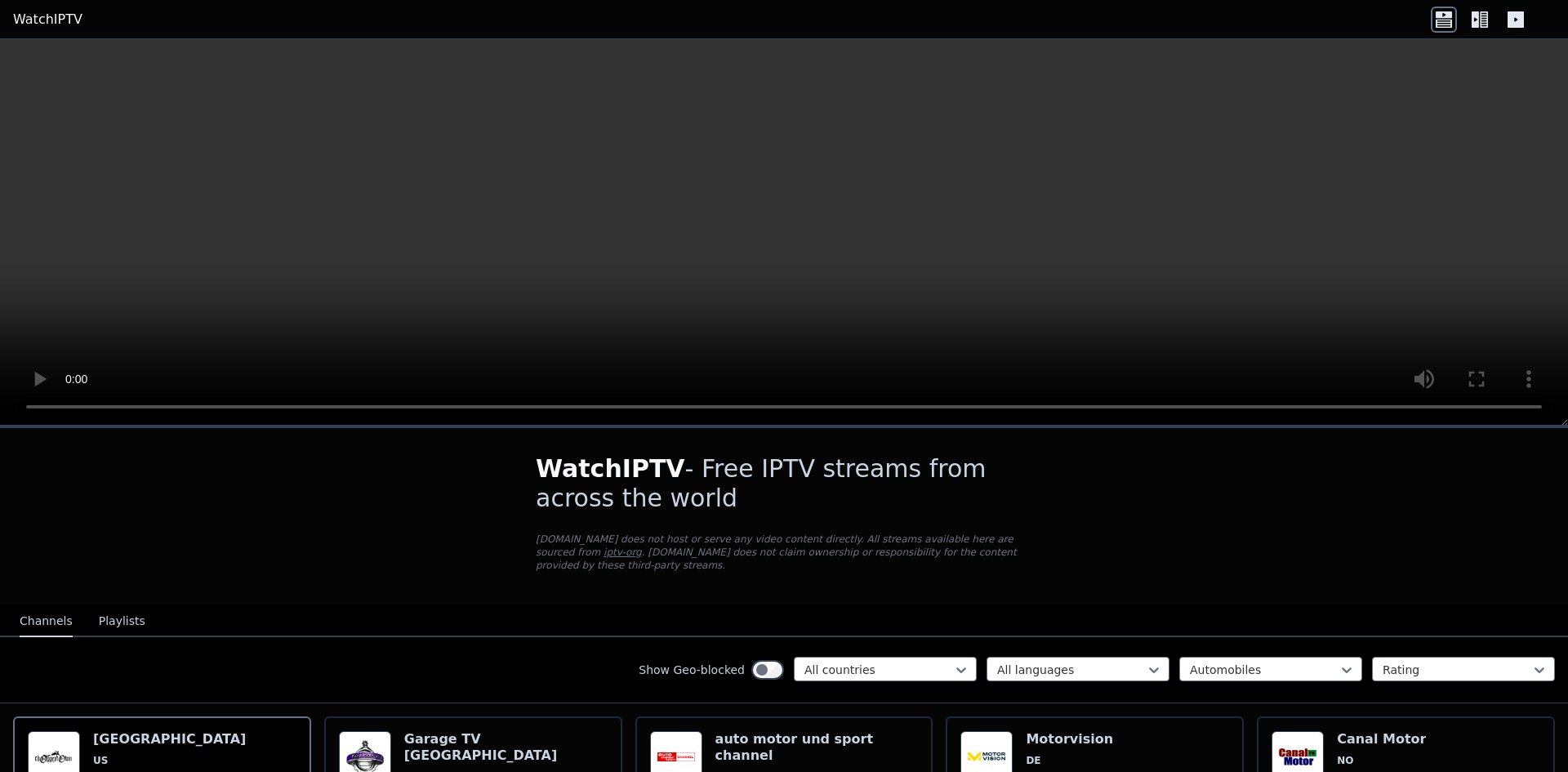
click at [612, 483] on span "WatchIPTV" at bounding box center [610, 469] width 150 height 28
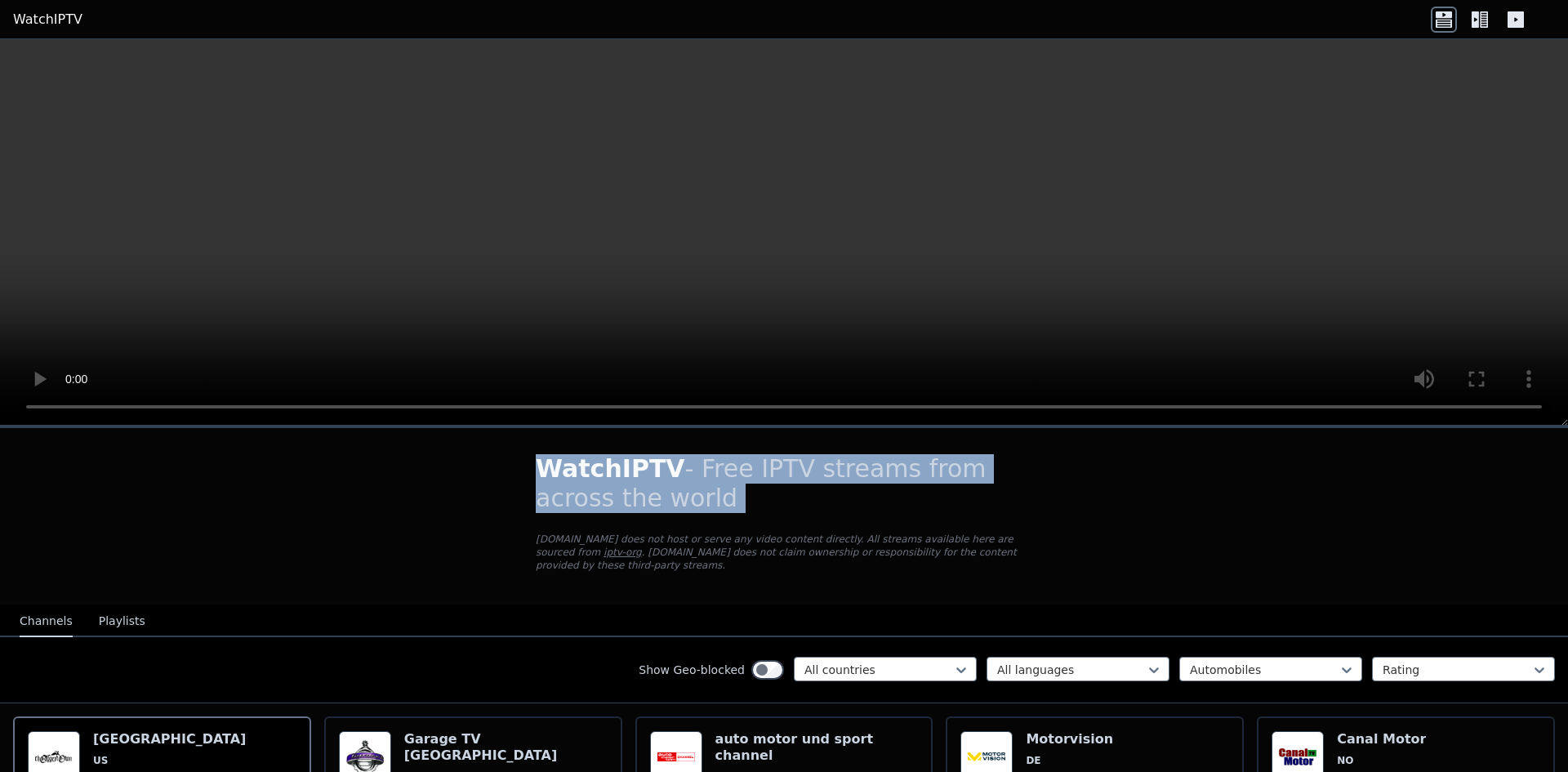
click at [612, 483] on span "WatchIPTV" at bounding box center [610, 469] width 150 height 28
